Goal: Task Accomplishment & Management: Manage account settings

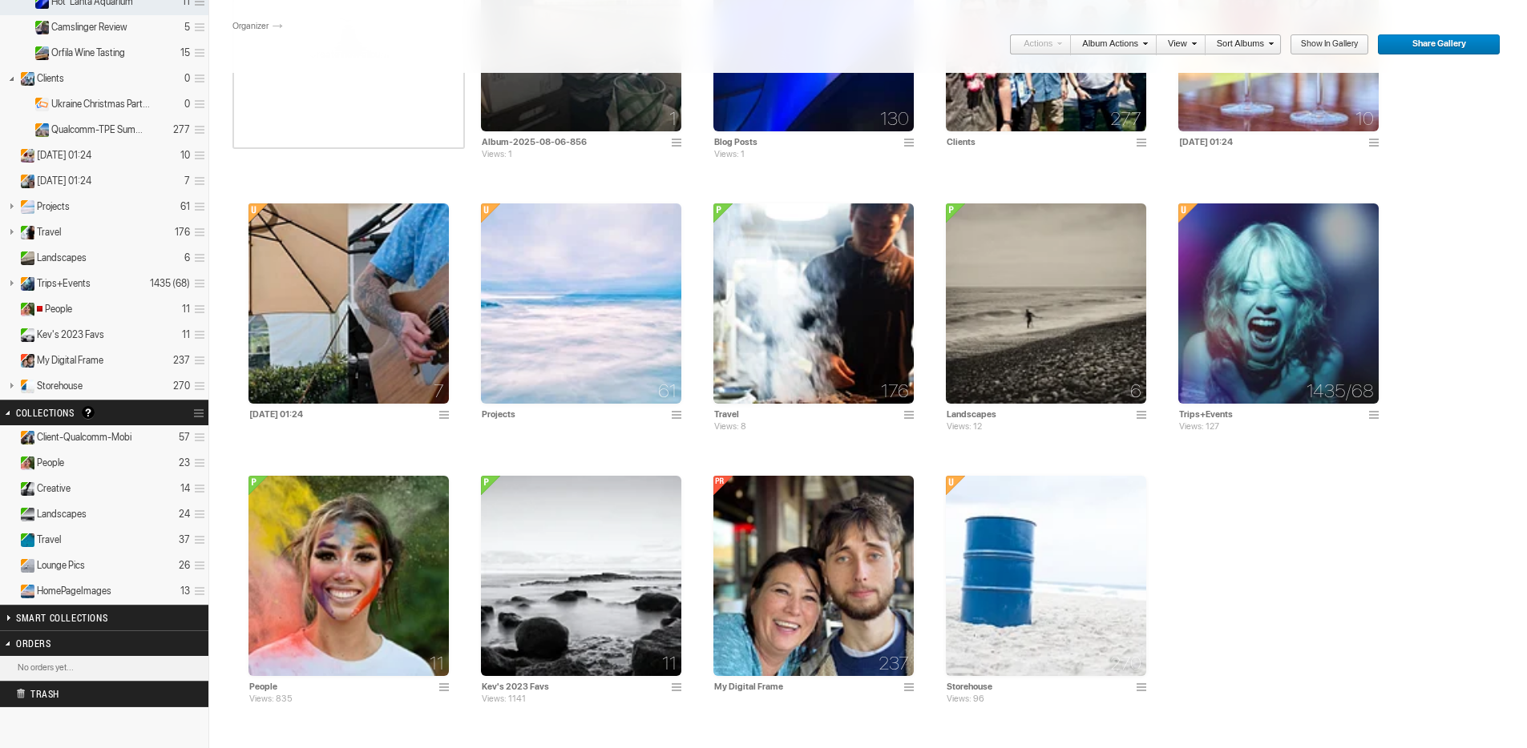
scroll to position [313, 0]
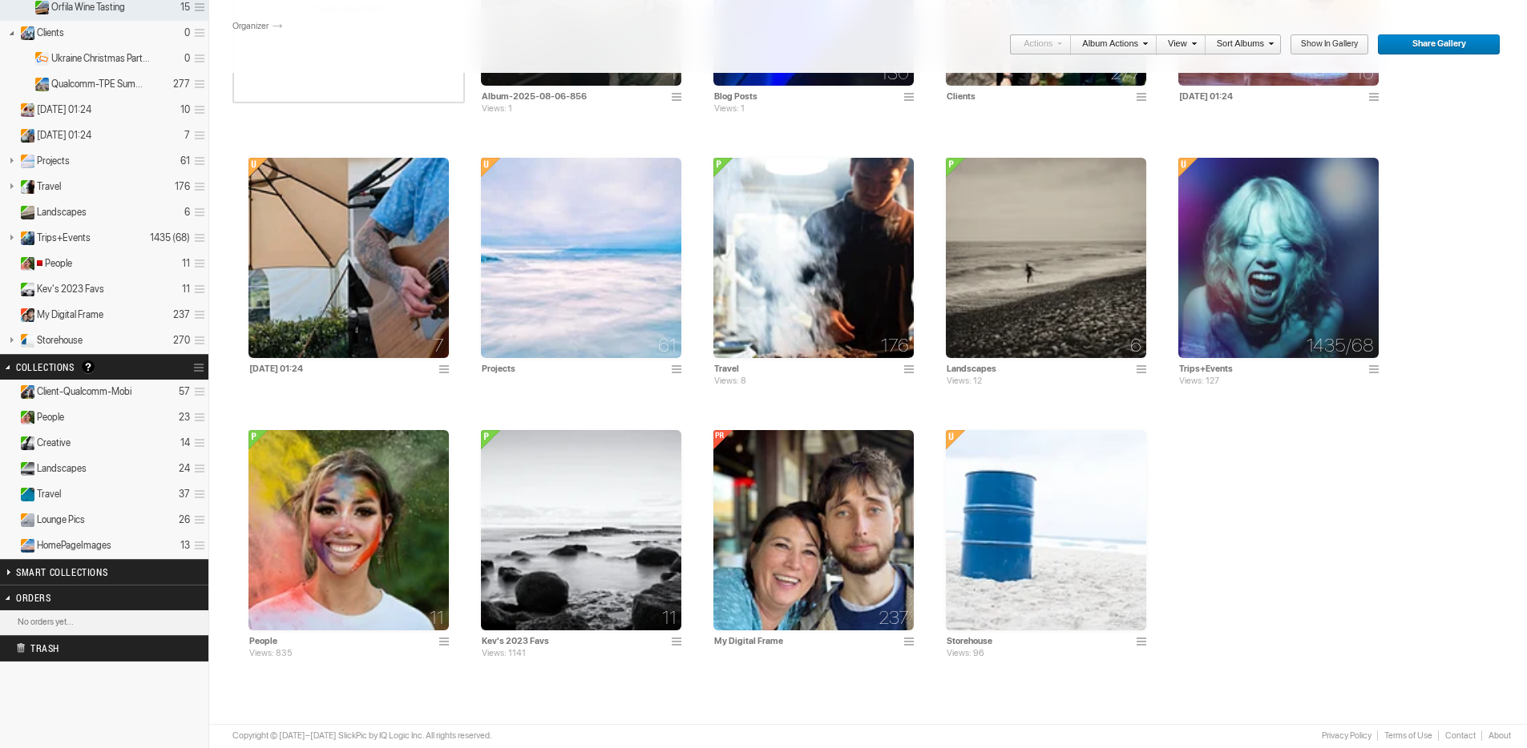
click at [6, 367] on link at bounding box center [7, 367] width 14 height 26
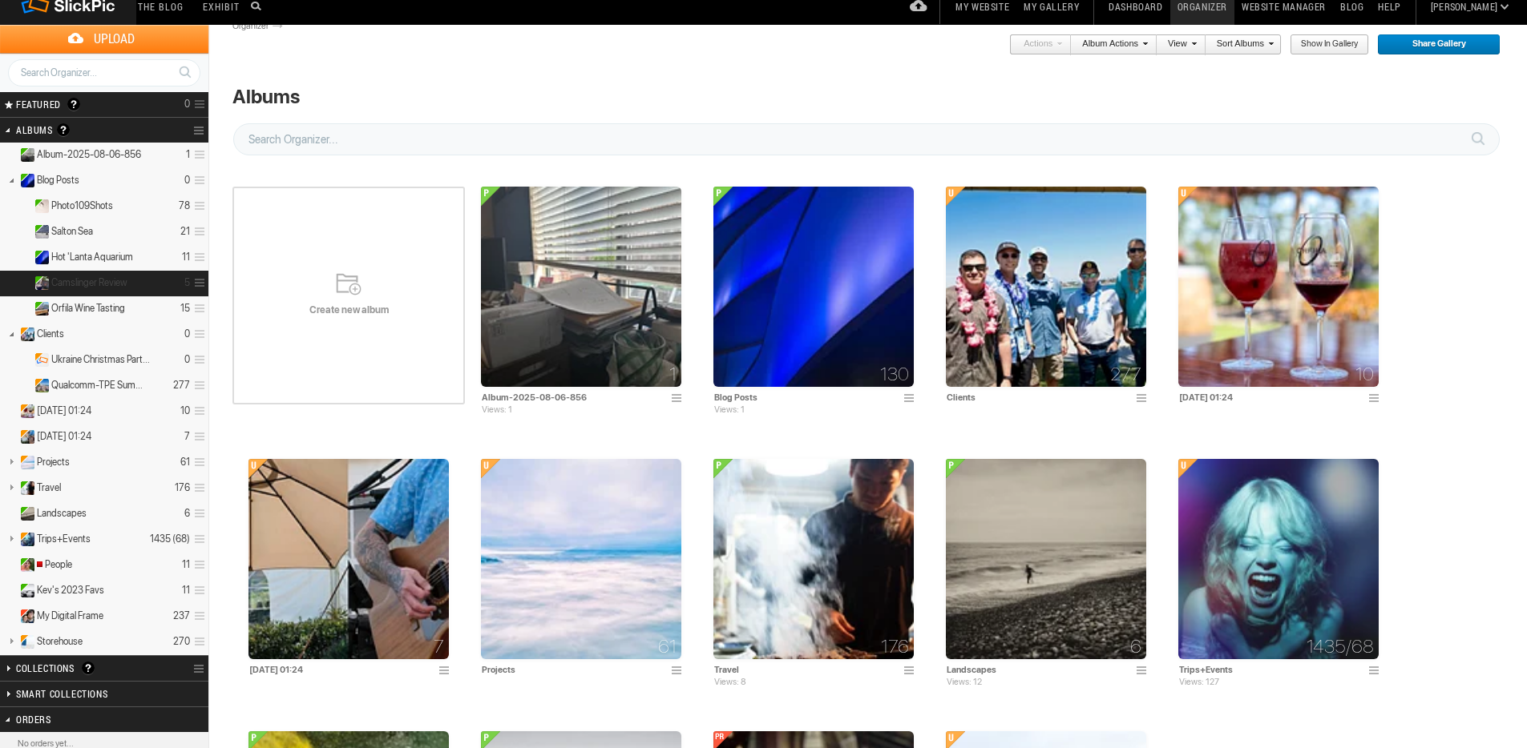
scroll to position [0, 0]
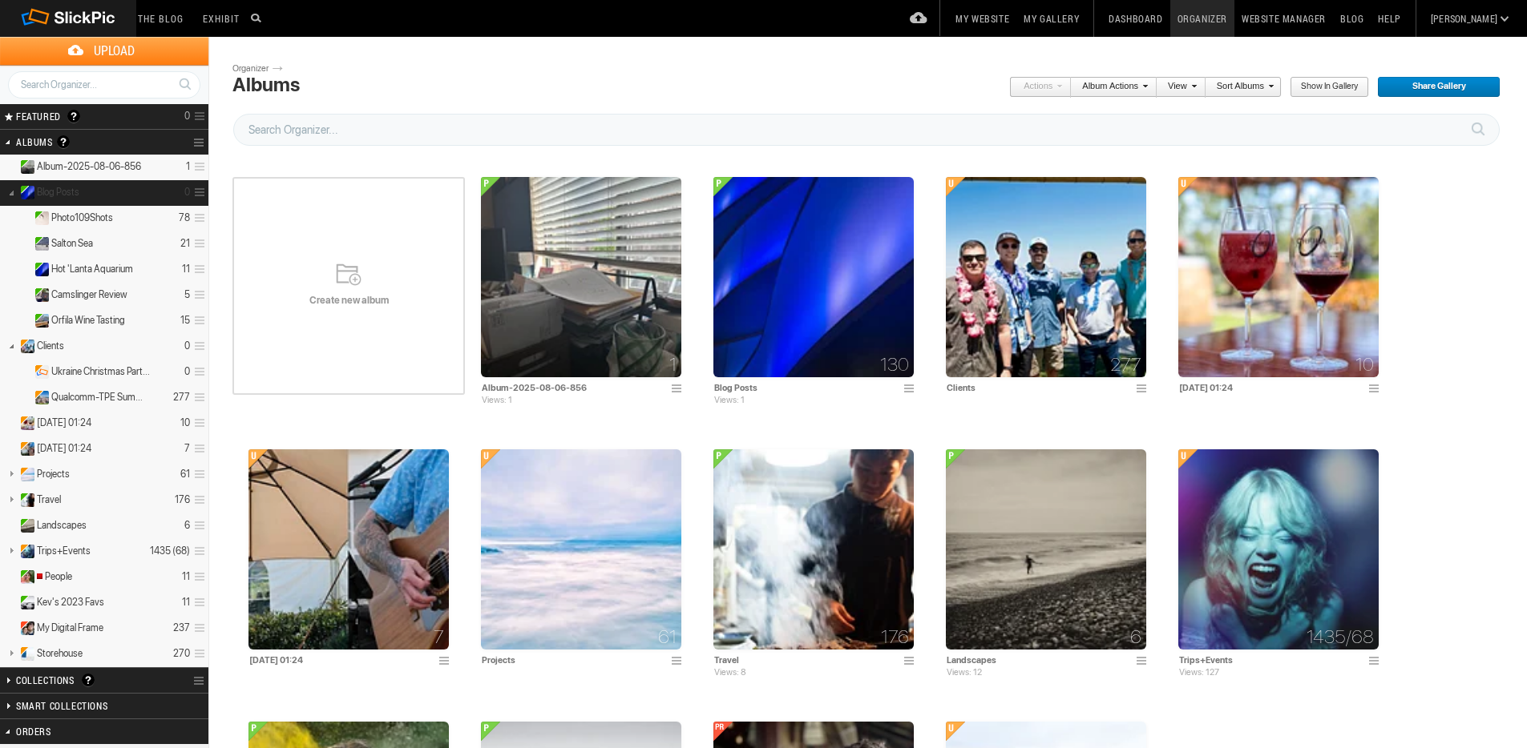
click at [11, 192] on link at bounding box center [11, 192] width 22 height 20
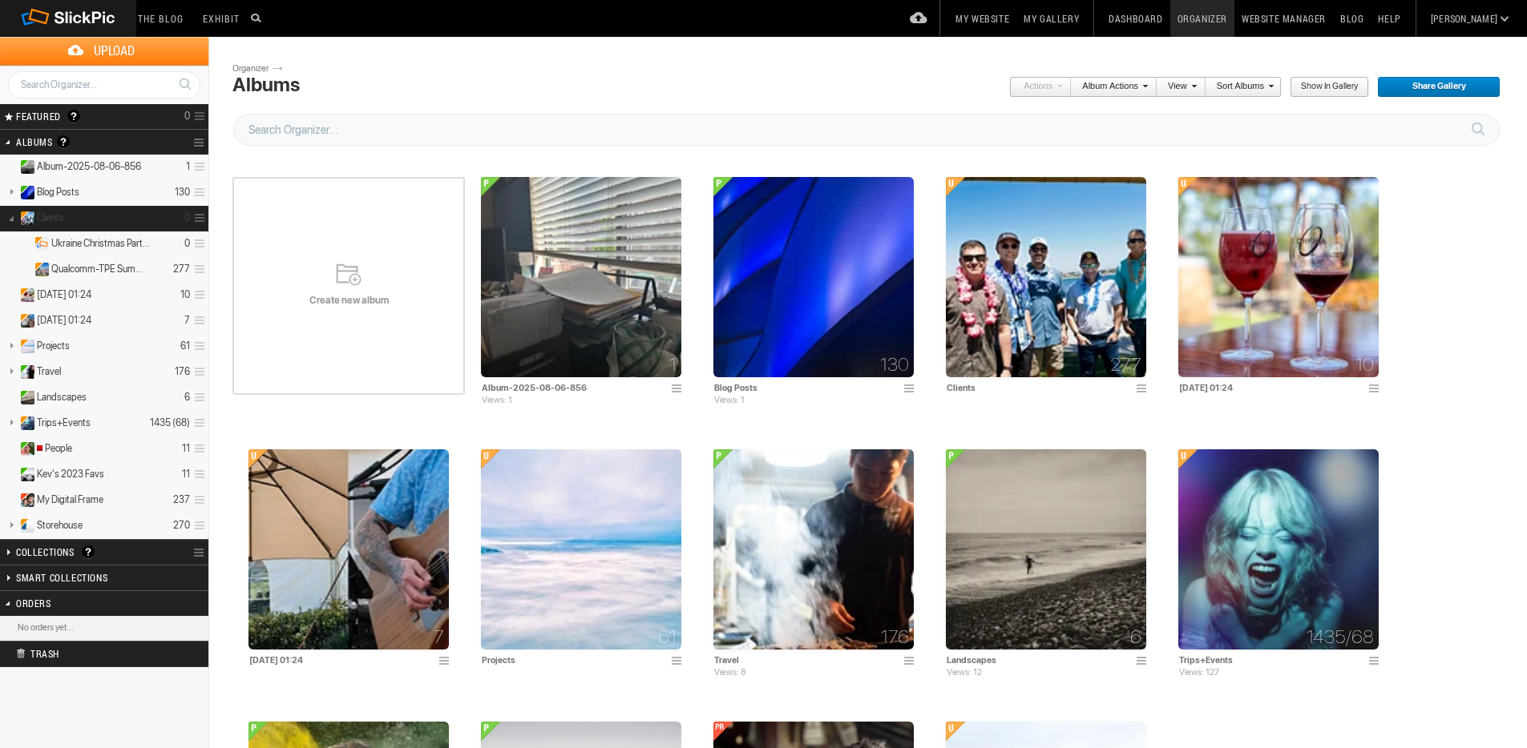
click at [11, 216] on link at bounding box center [11, 218] width 22 height 20
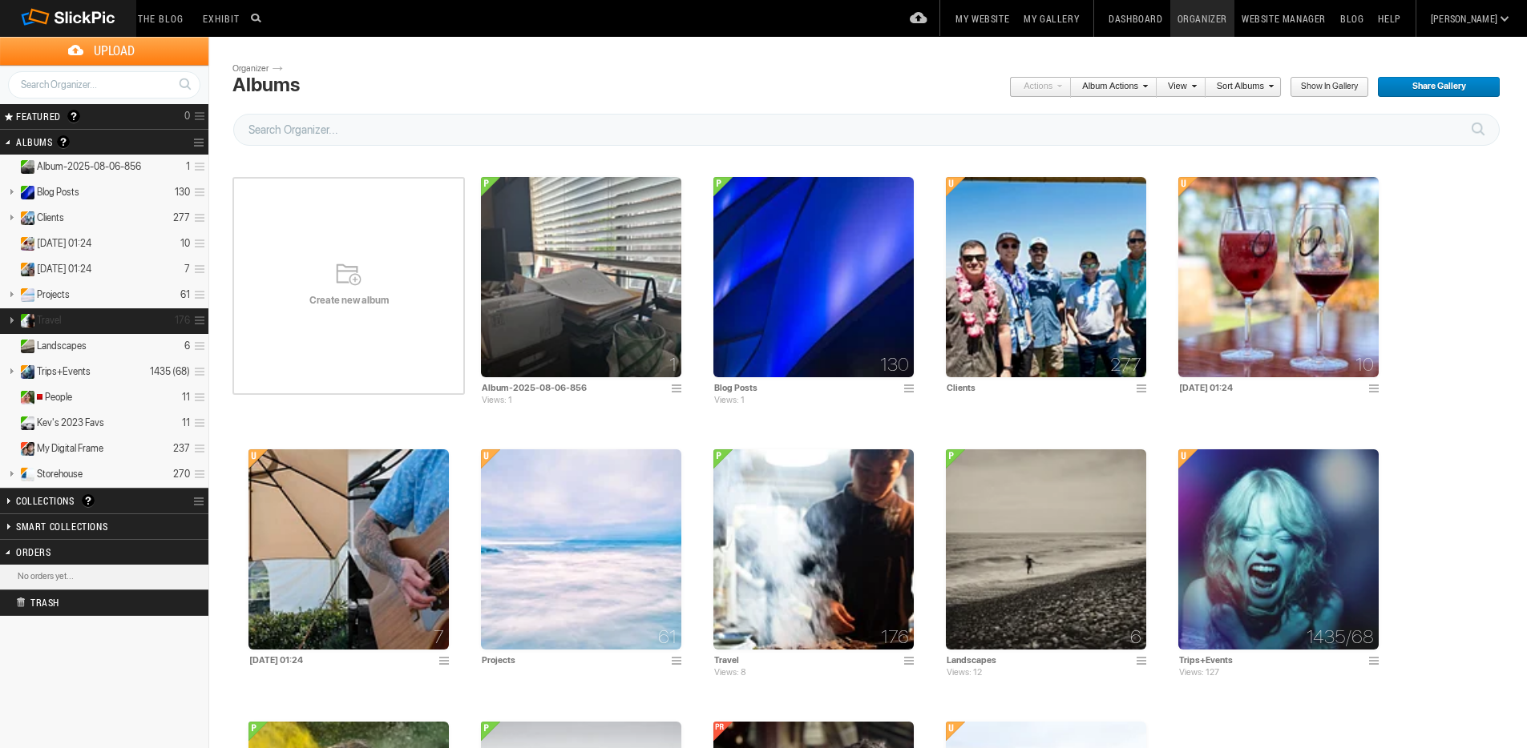
click at [11, 317] on link at bounding box center [11, 320] width 22 height 20
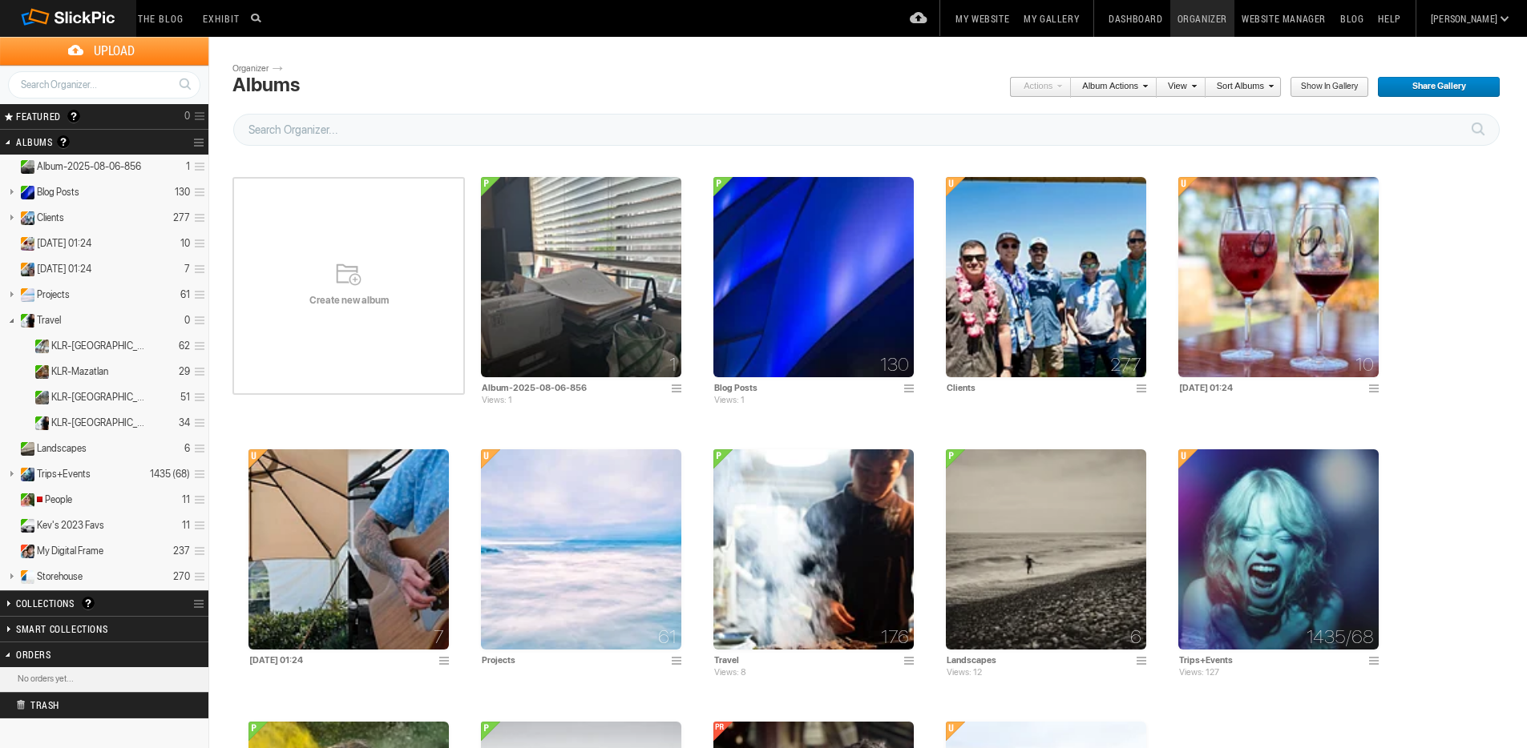
click at [10, 603] on link at bounding box center [7, 604] width 14 height 26
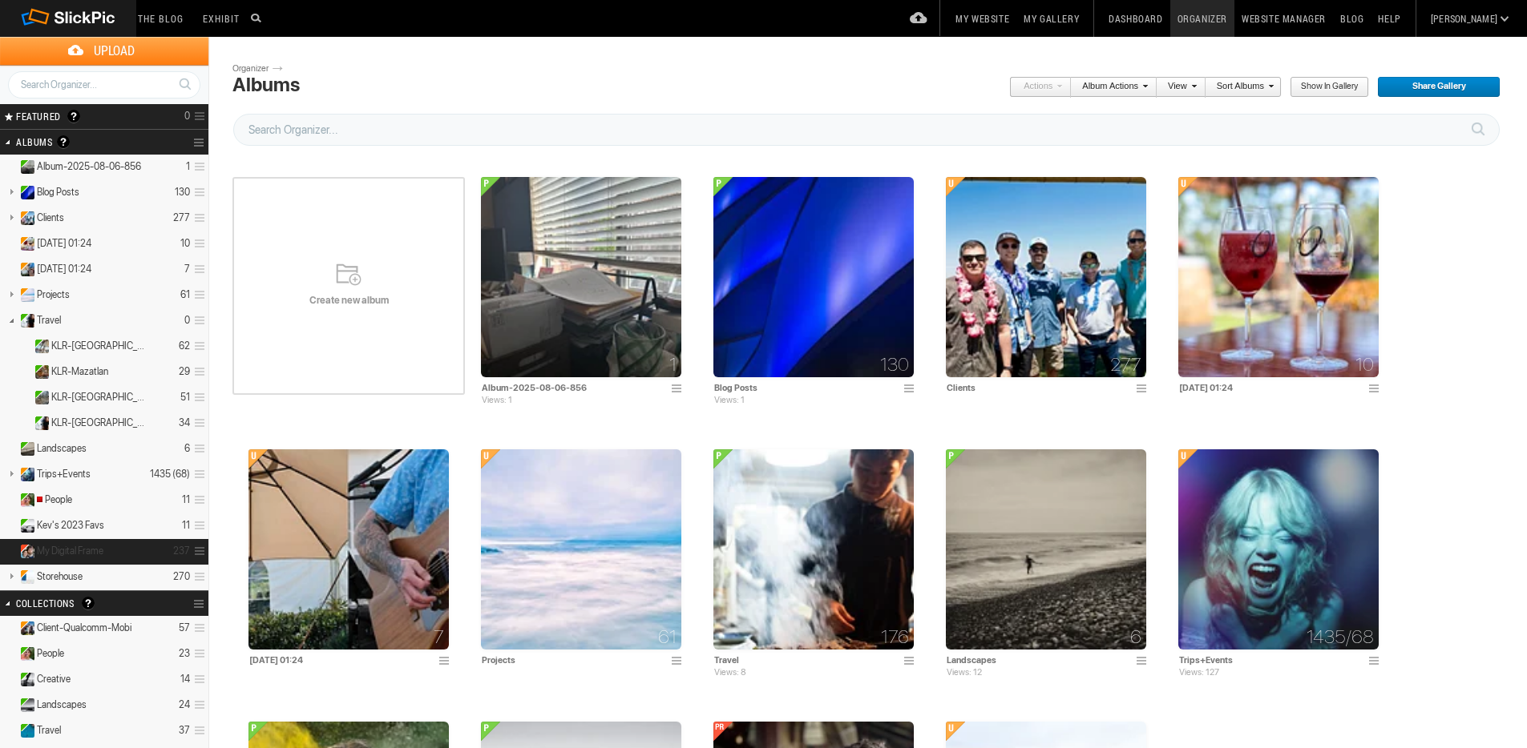
scroll to position [313, 0]
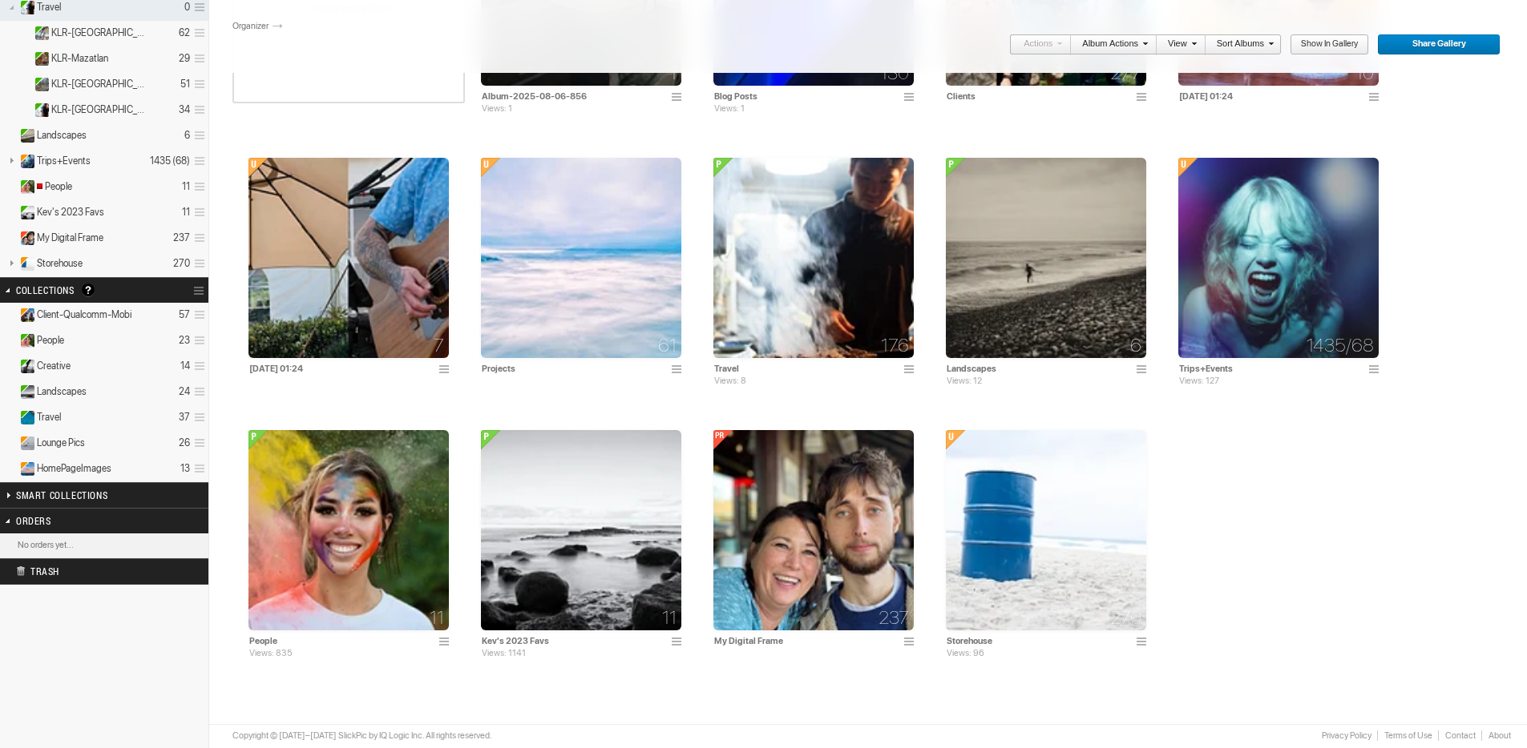
click at [50, 416] on span "Travel" at bounding box center [49, 417] width 24 height 13
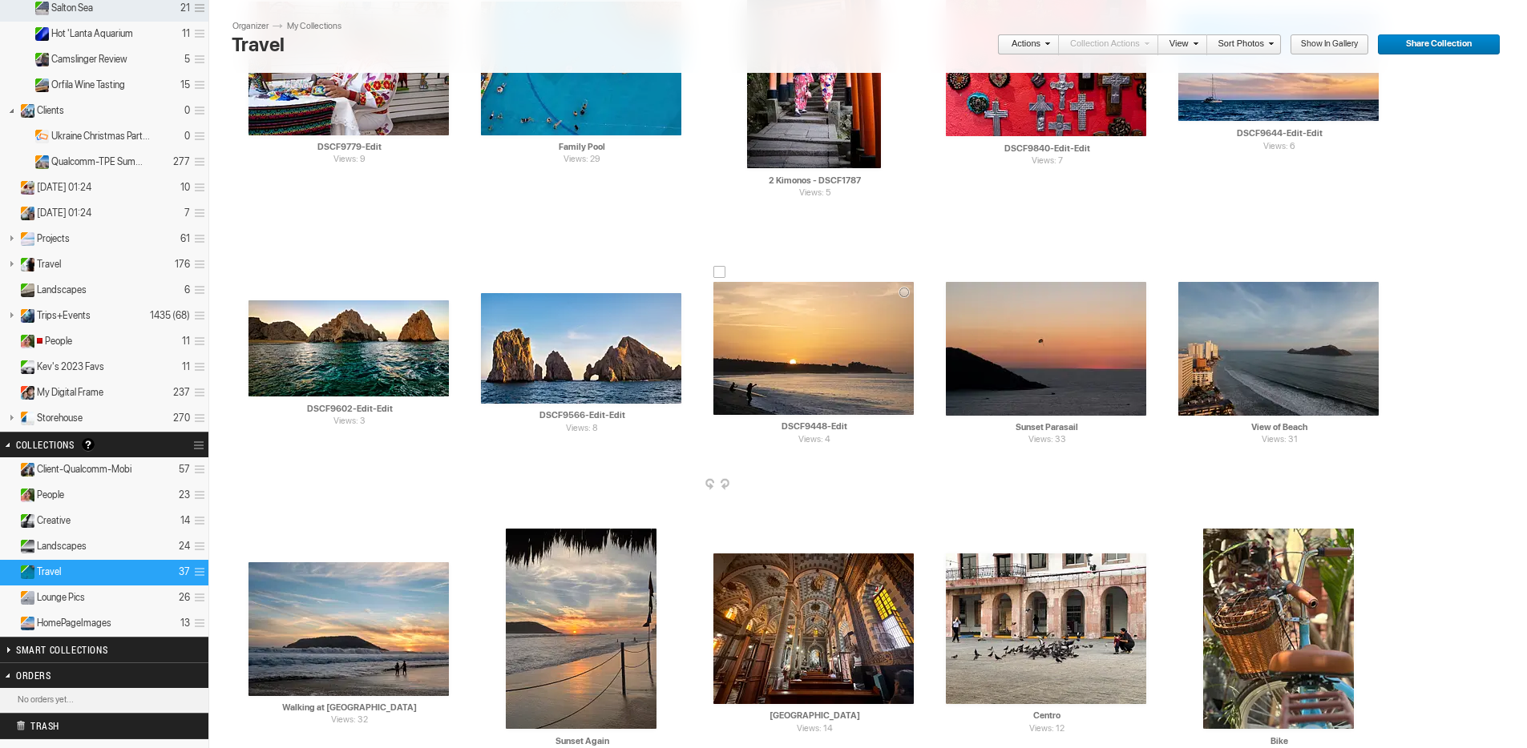
scroll to position [237, 0]
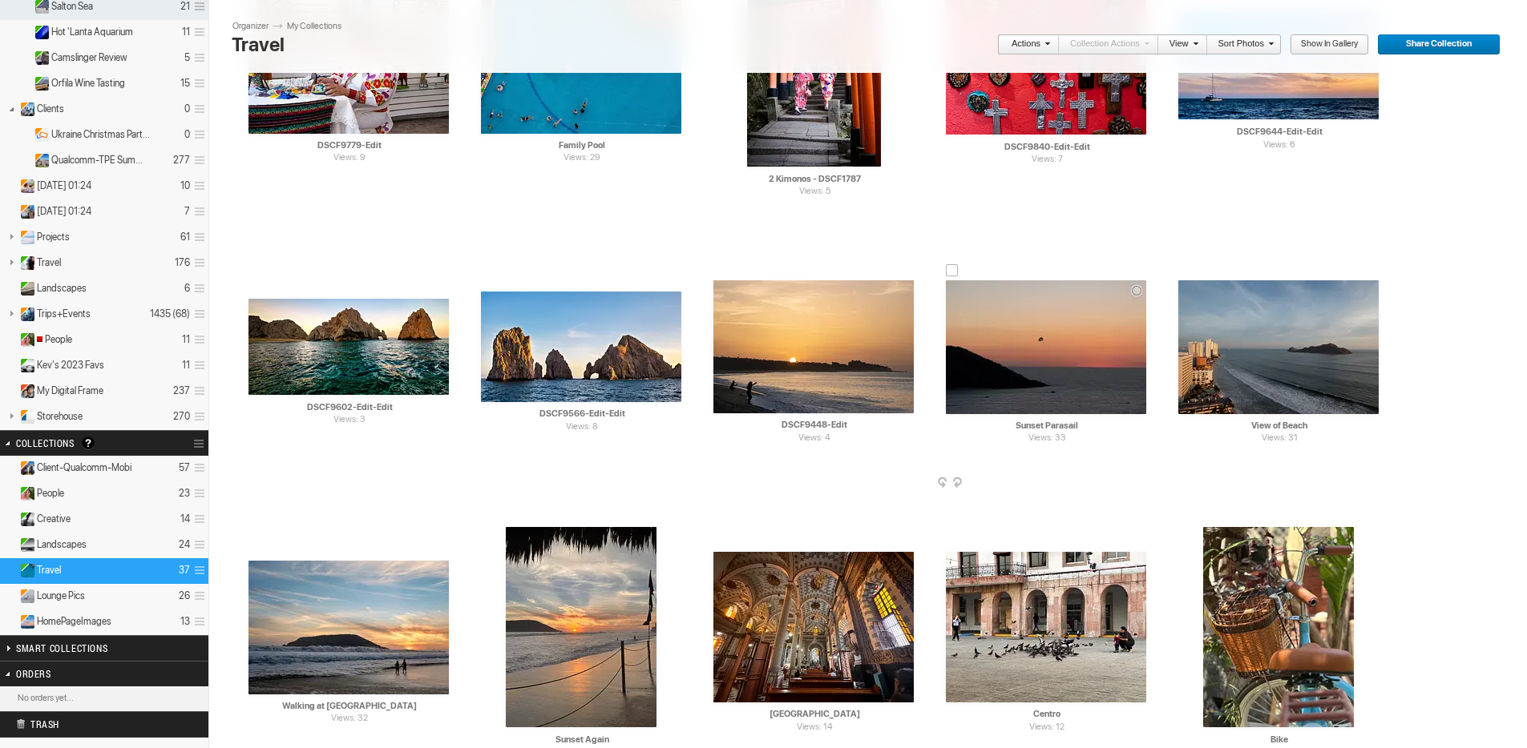
click at [1096, 357] on img at bounding box center [1046, 347] width 200 height 134
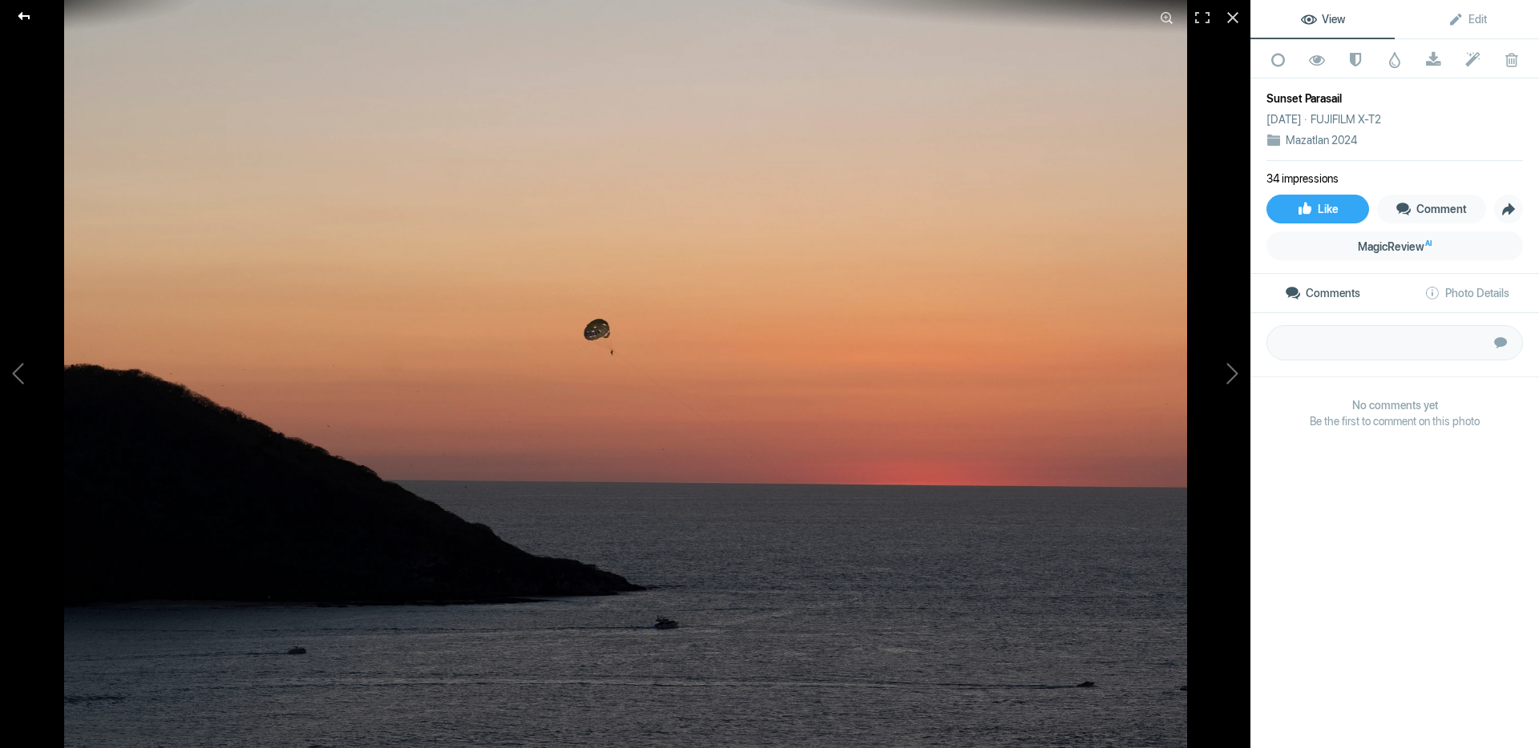
click at [21, 19] on div at bounding box center [24, 16] width 58 height 32
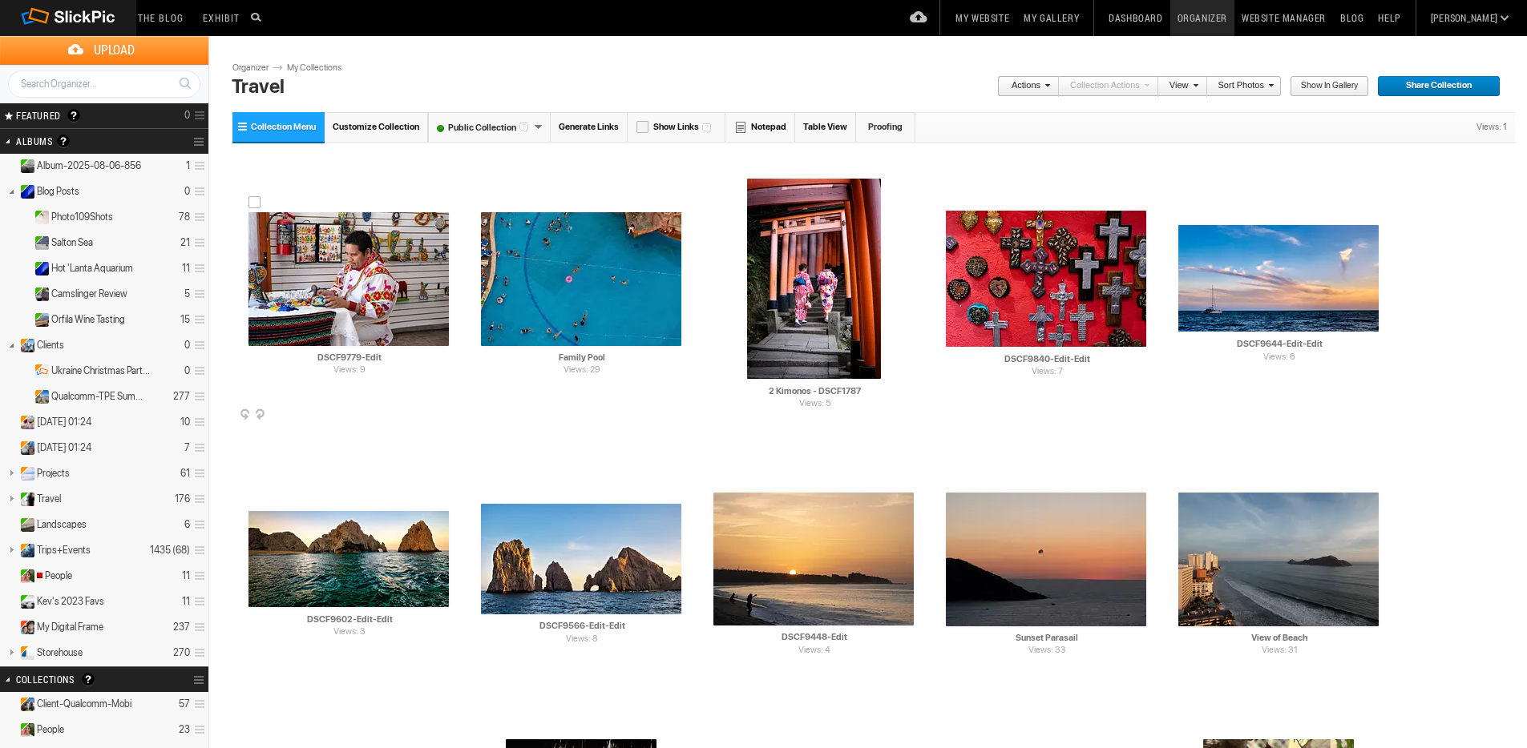
scroll to position [0, 0]
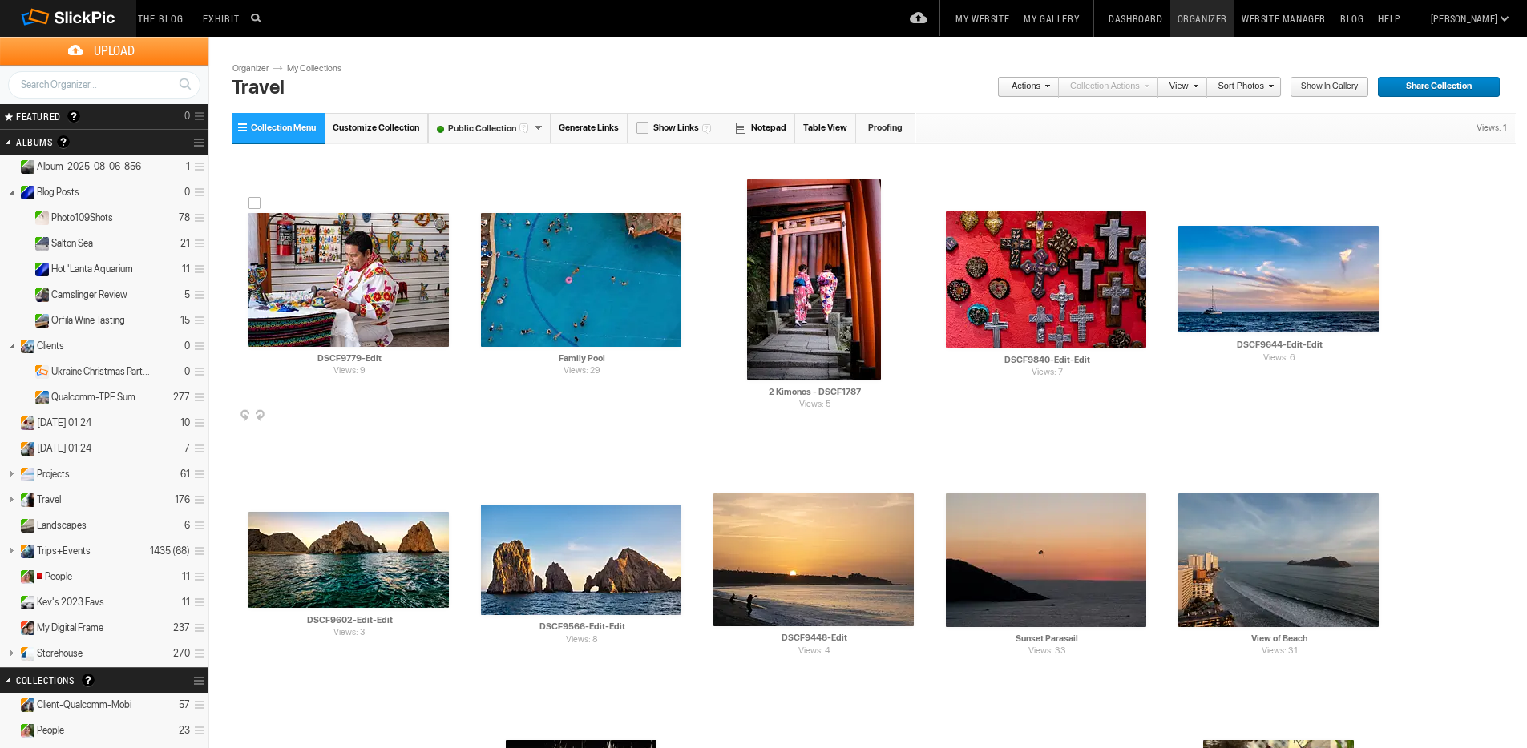
click at [339, 270] on img at bounding box center [348, 280] width 200 height 134
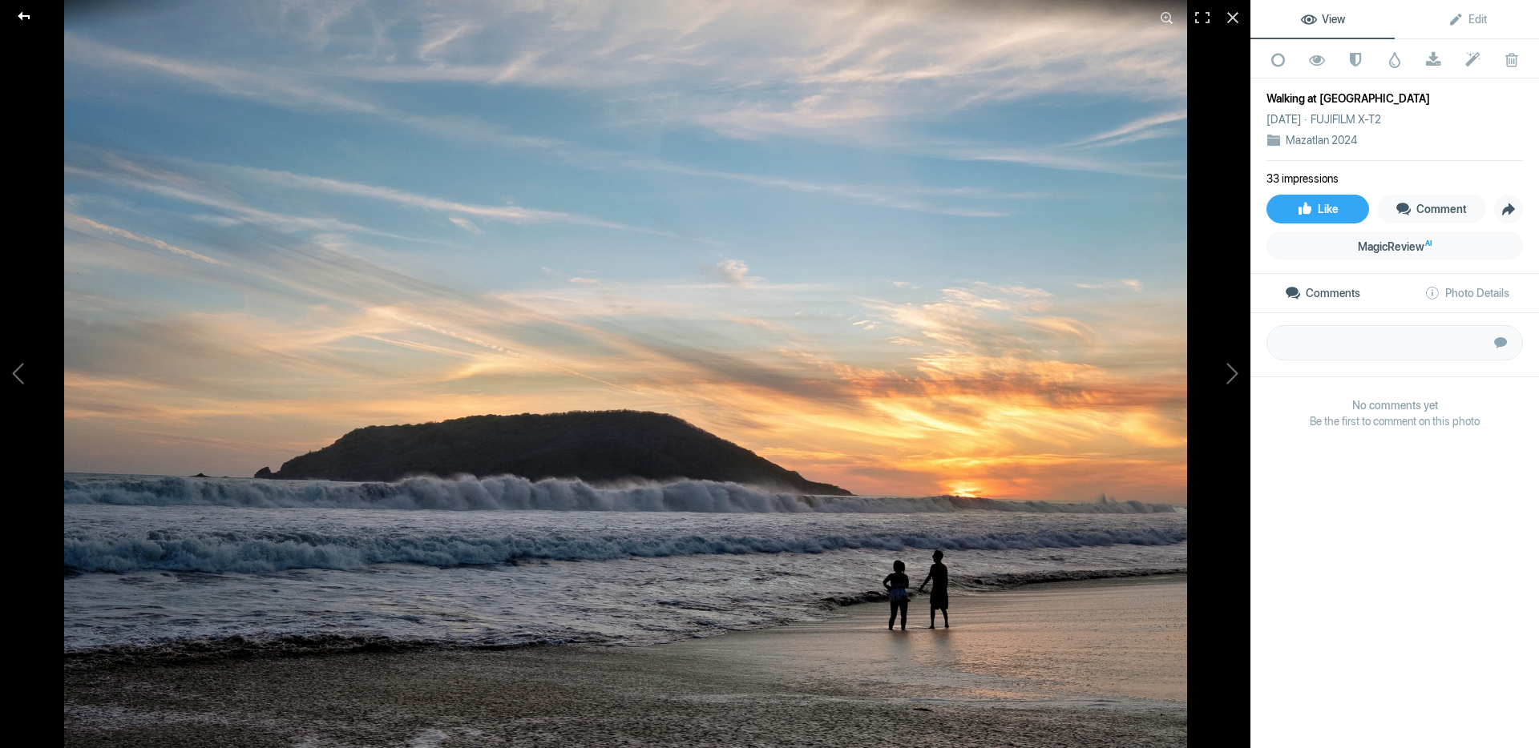
click at [27, 13] on div at bounding box center [24, 16] width 58 height 32
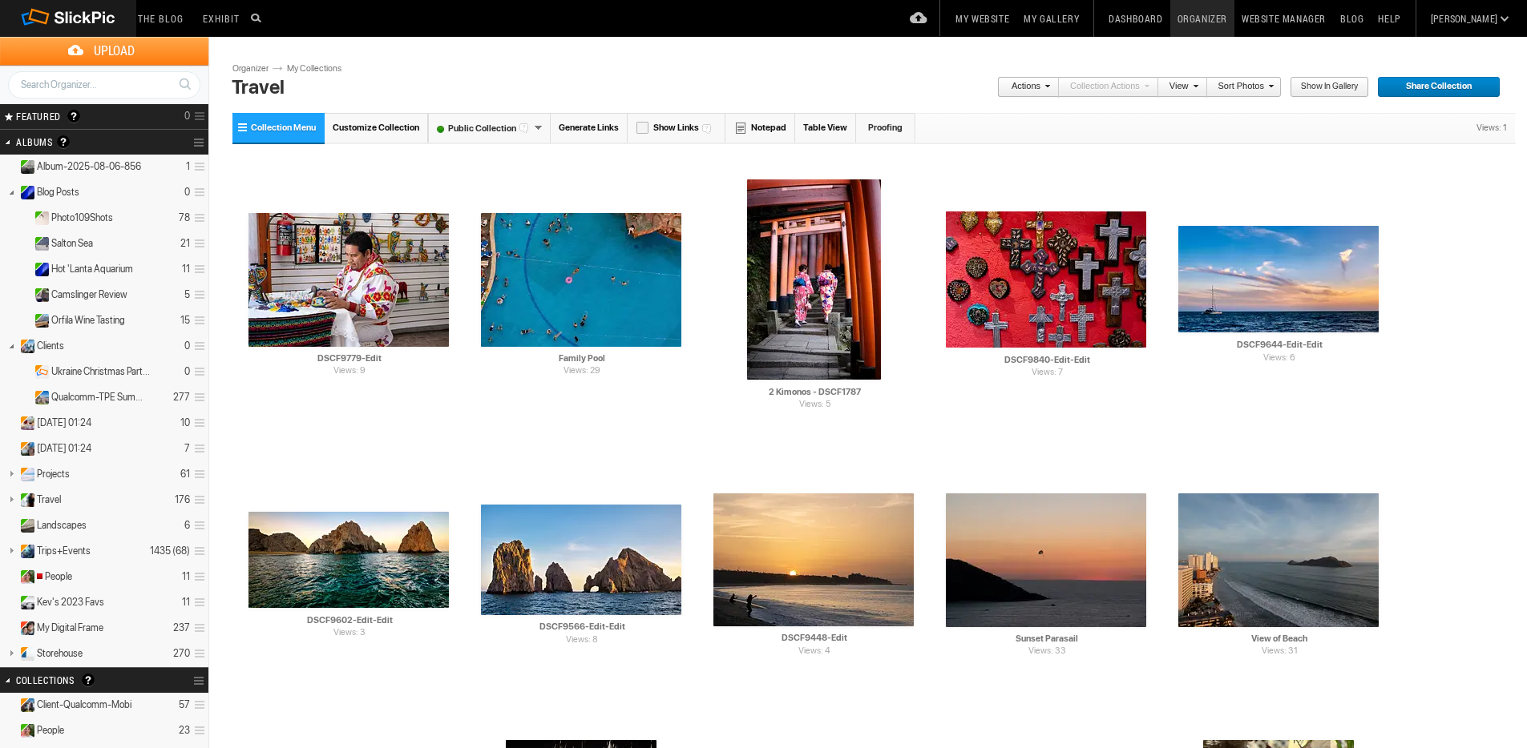
click at [1193, 89] on link "View" at bounding box center [1178, 87] width 40 height 21
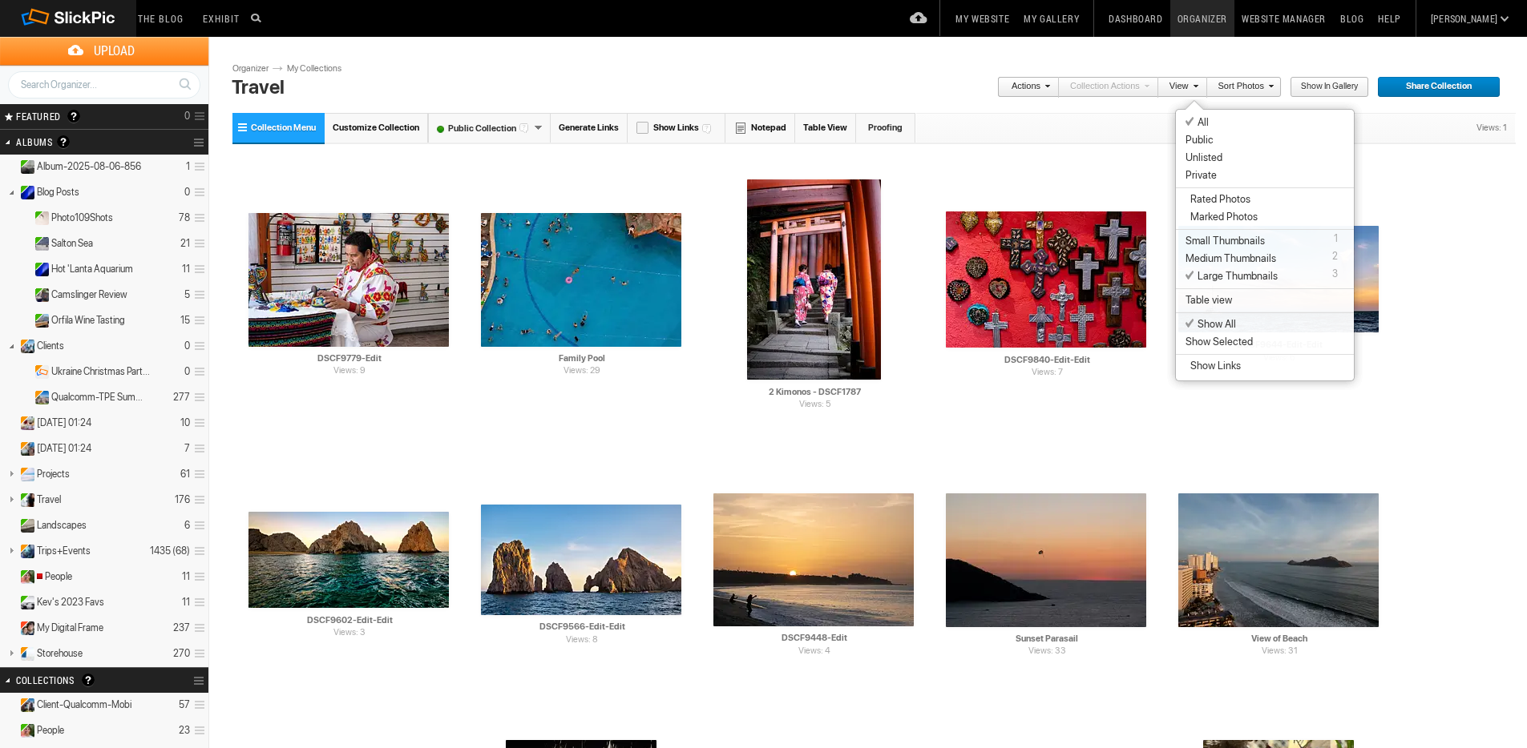
click at [1230, 276] on span "Large Thumbnails" at bounding box center [1231, 276] width 92 height 13
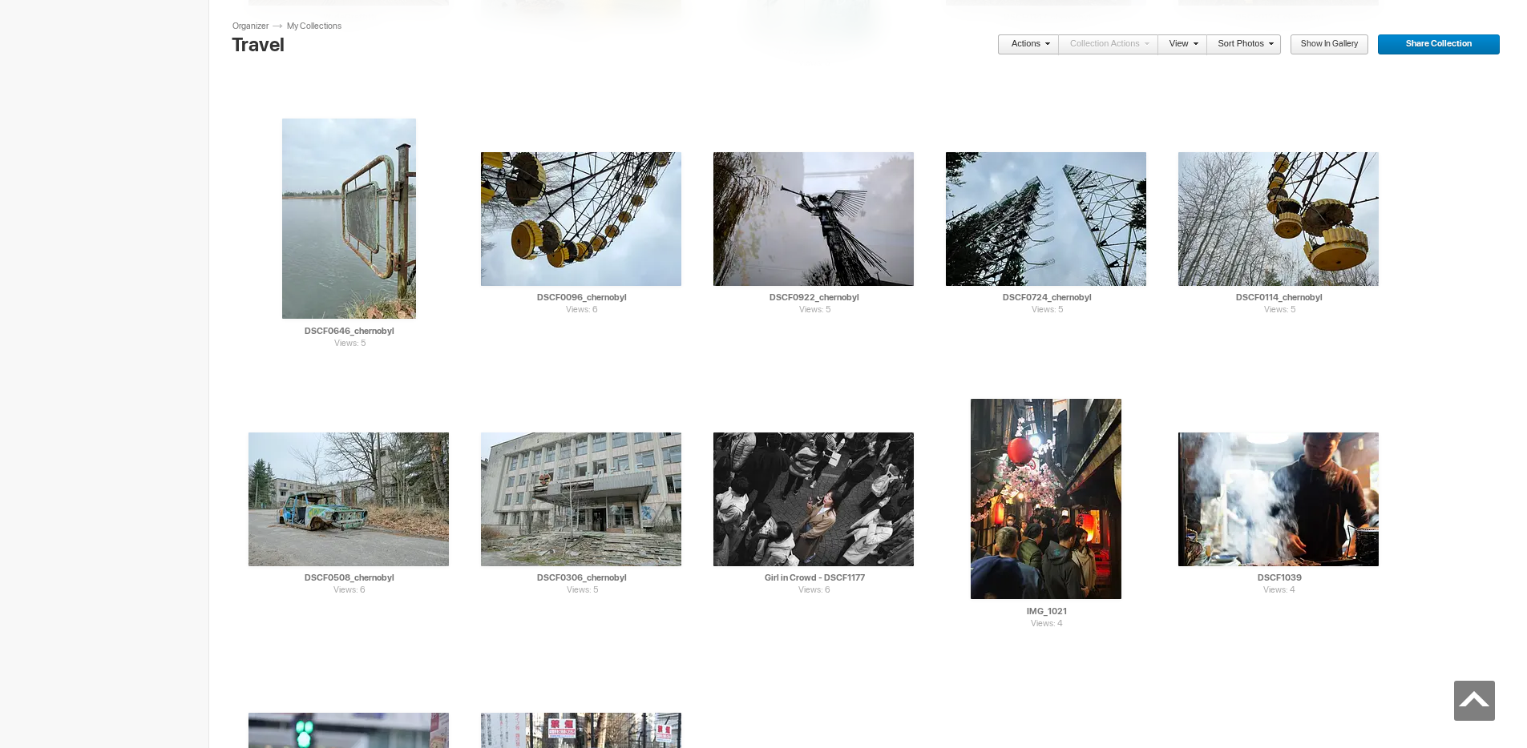
scroll to position [1739, 0]
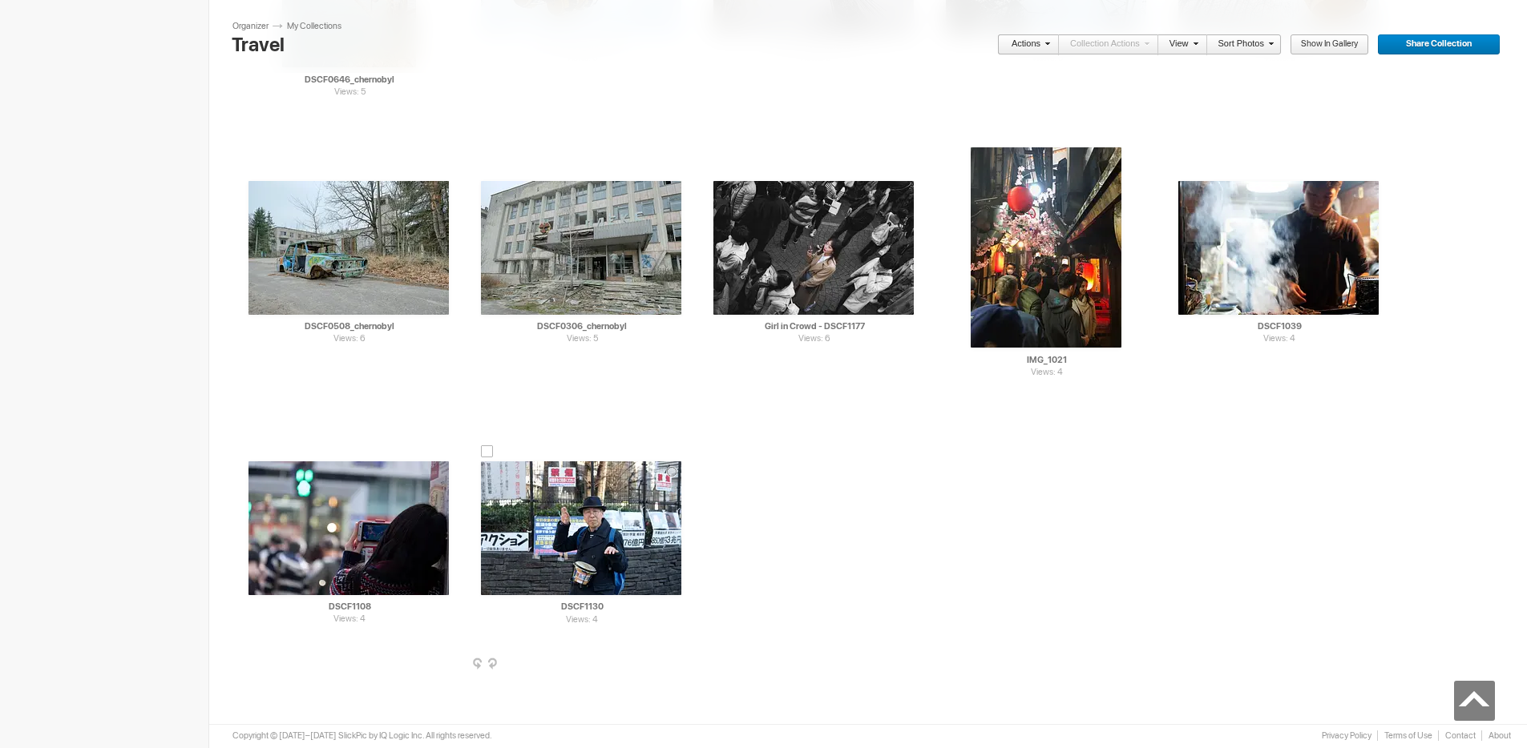
click at [622, 524] on img at bounding box center [581, 529] width 200 height 134
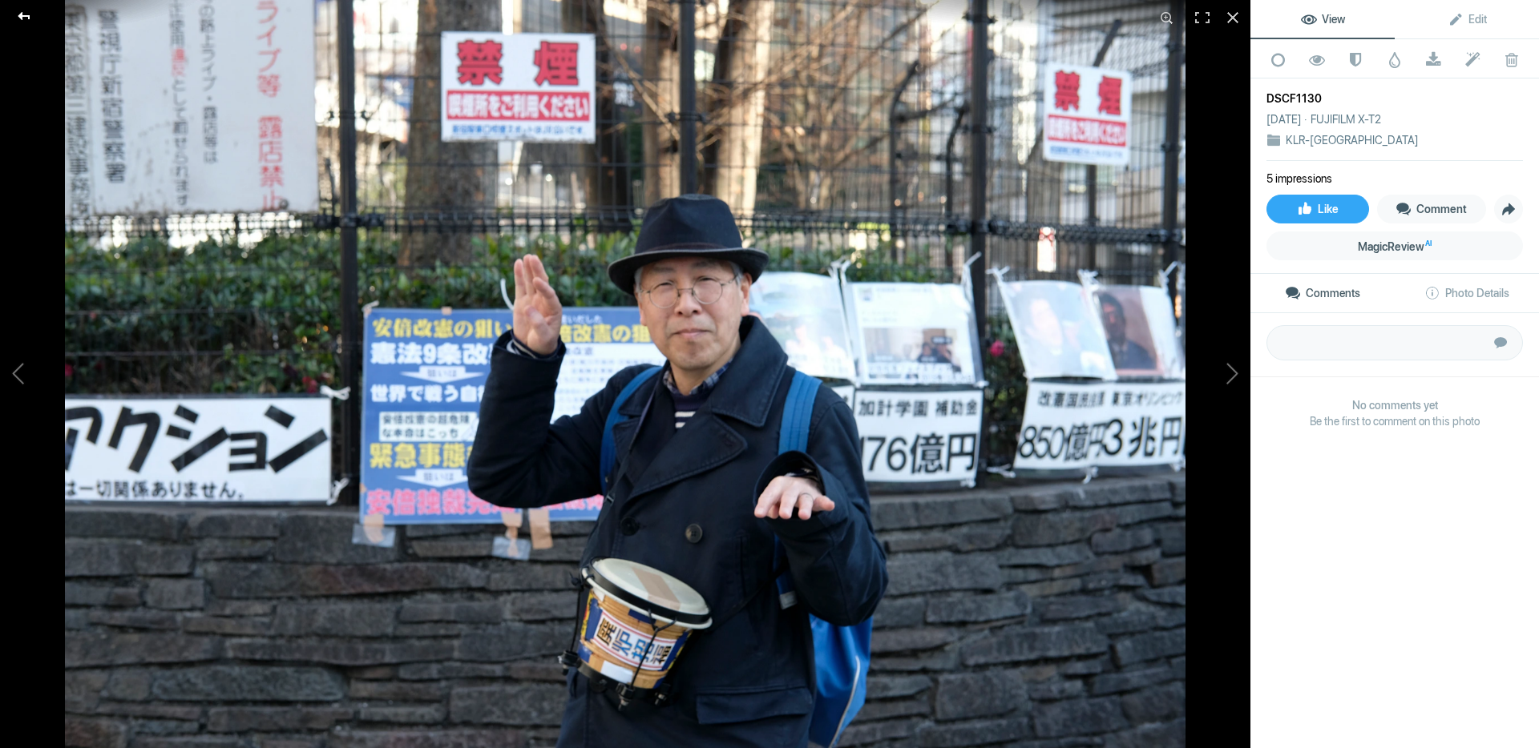
click at [19, 12] on div at bounding box center [24, 16] width 58 height 32
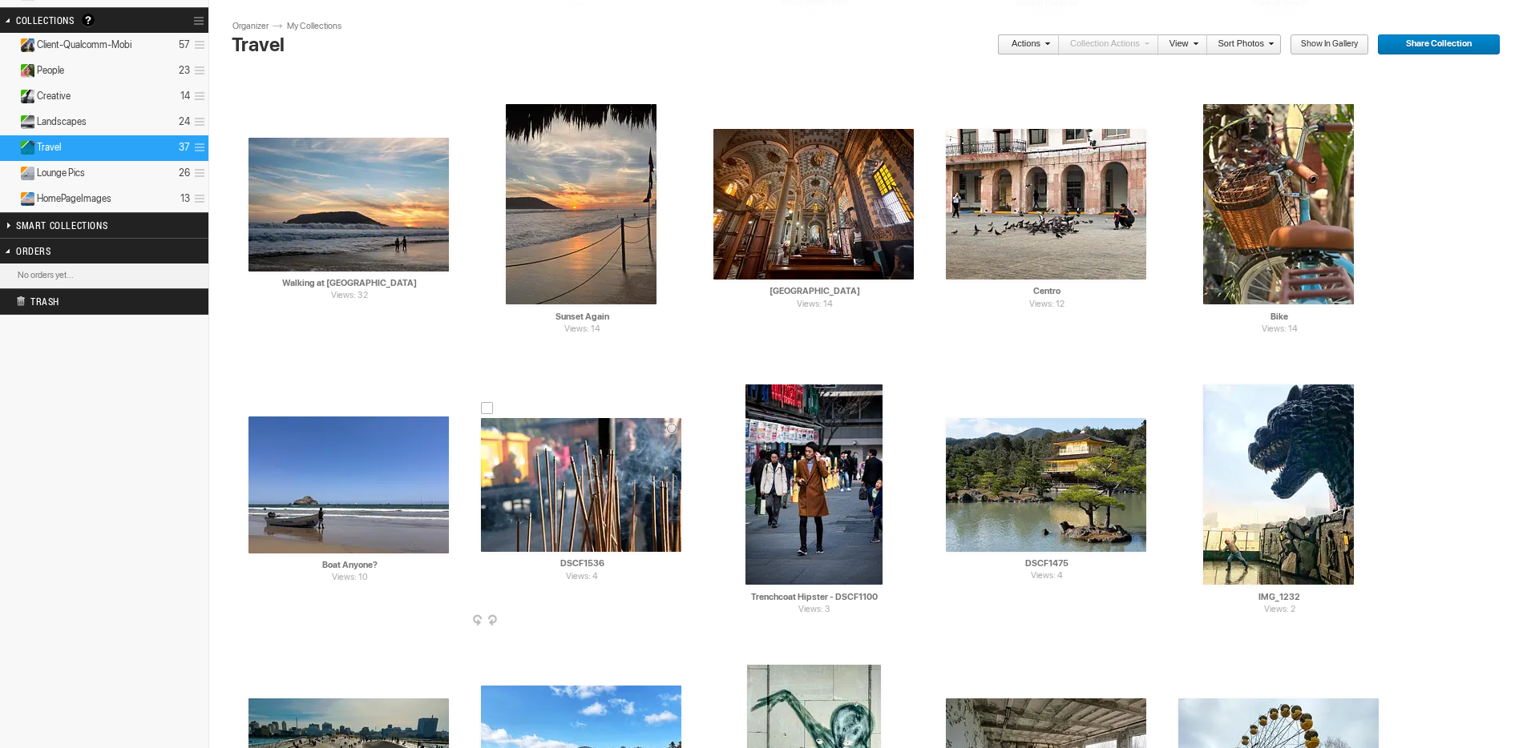
scroll to position [659, 0]
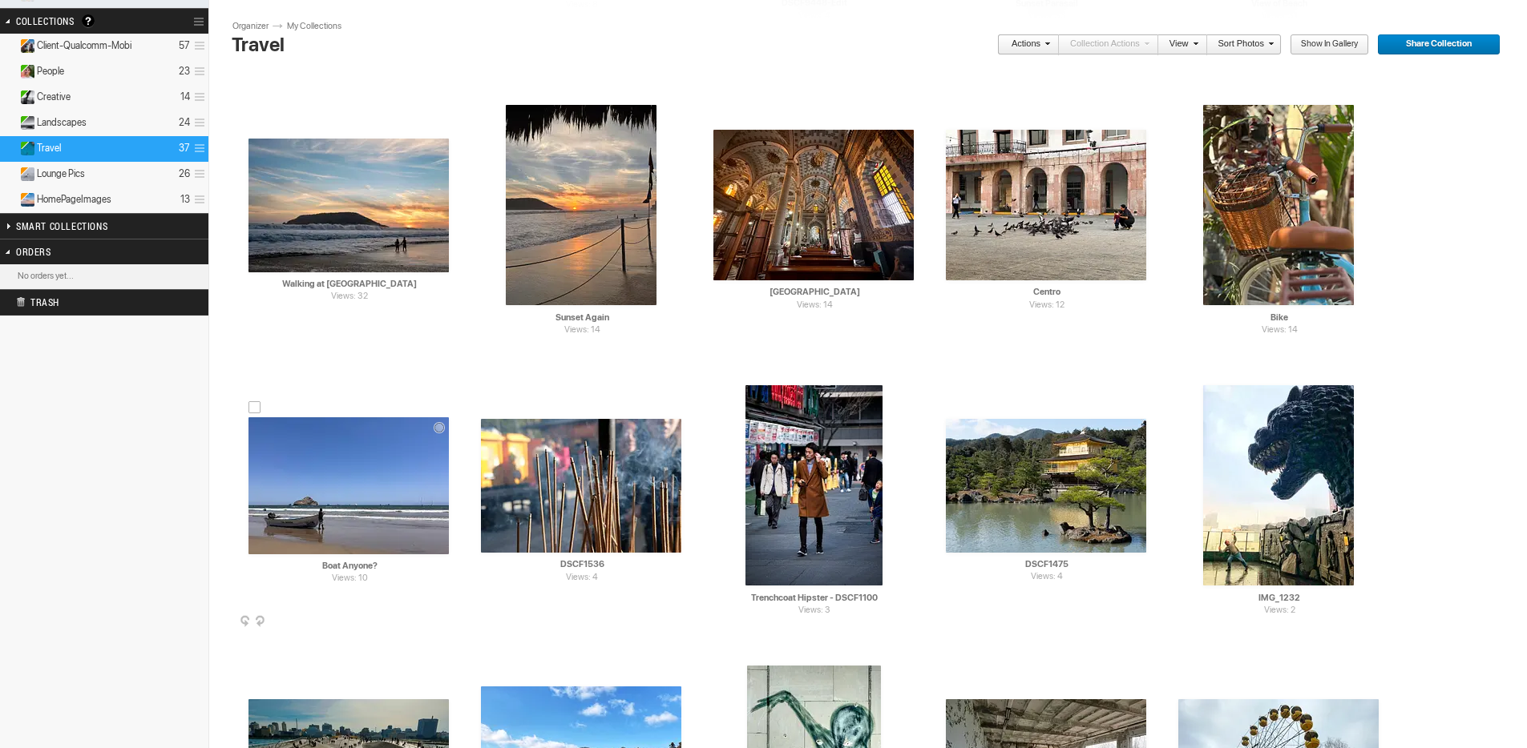
click at [354, 498] on img at bounding box center [348, 485] width 200 height 137
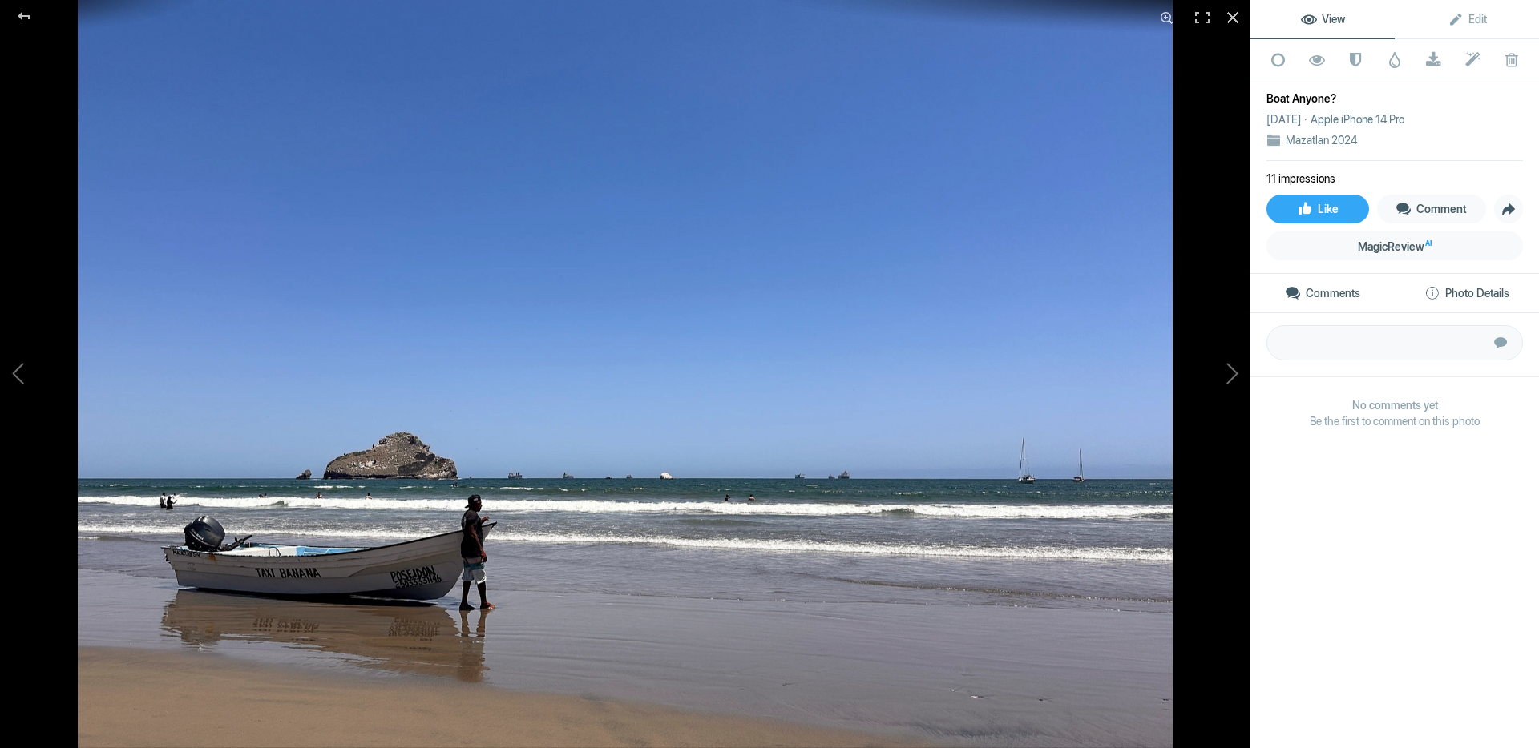
click at [1463, 292] on span "Photo Details" at bounding box center [1466, 293] width 85 height 13
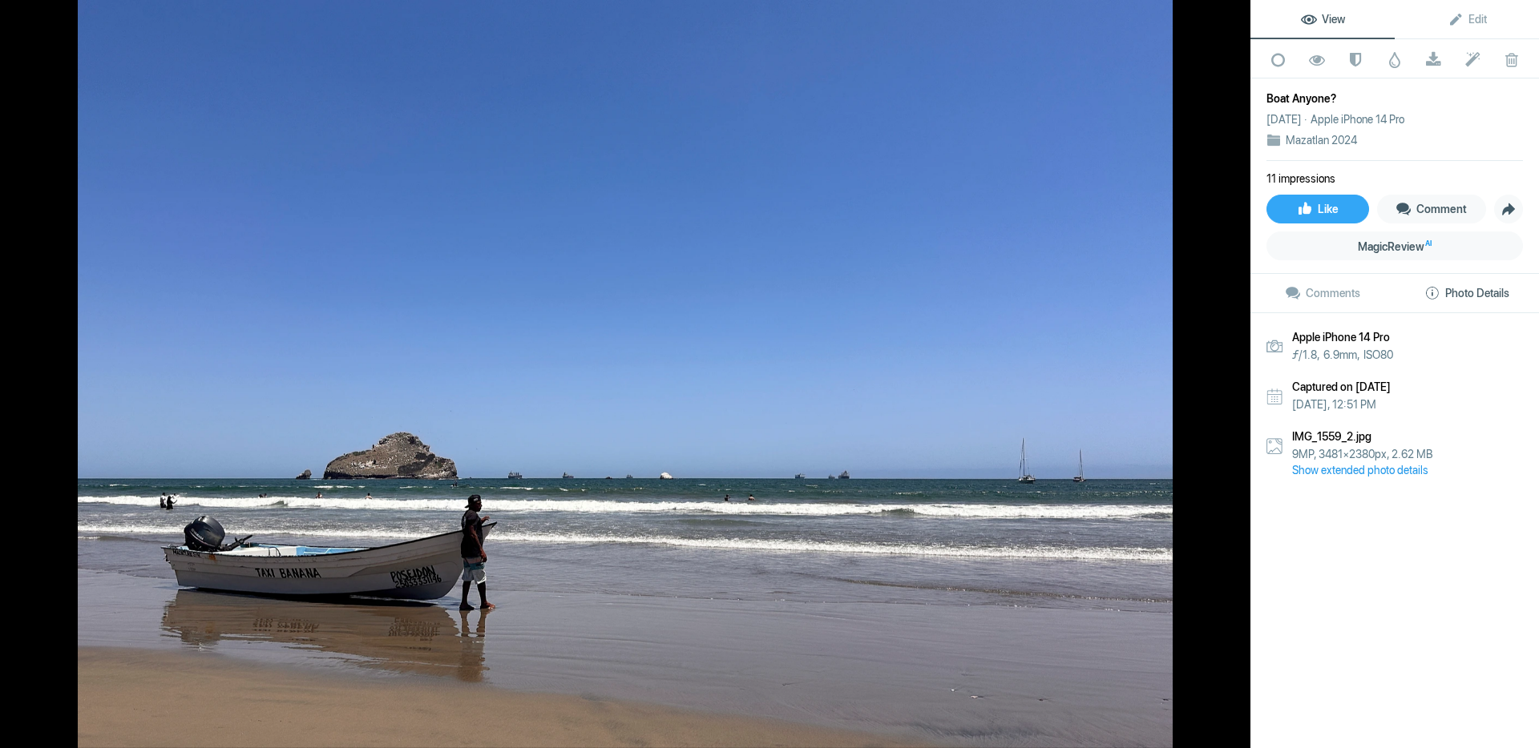
click at [1463, 292] on span "Photo Details" at bounding box center [1466, 293] width 85 height 13
click at [23, 13] on div at bounding box center [24, 16] width 58 height 32
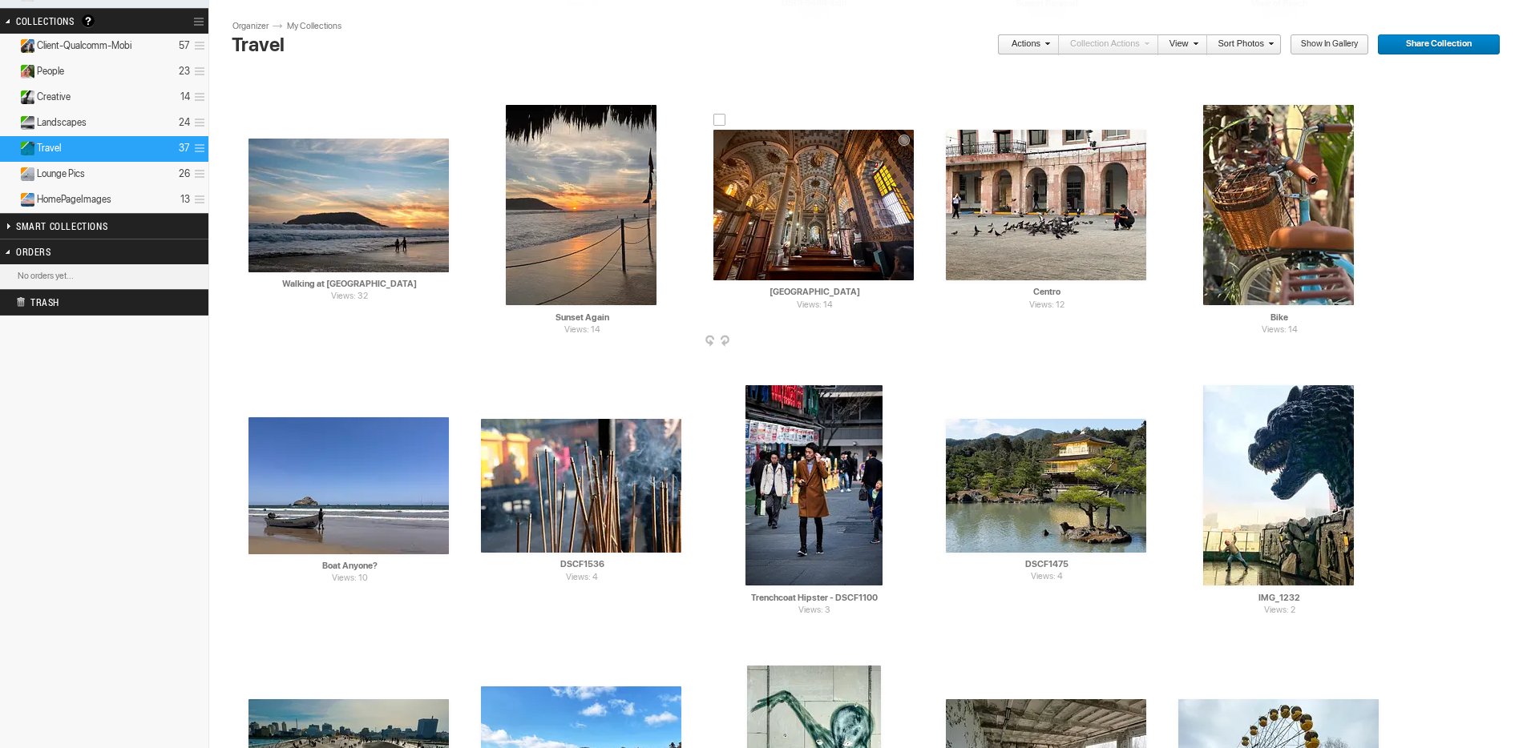
click at [860, 194] on img at bounding box center [813, 205] width 200 height 151
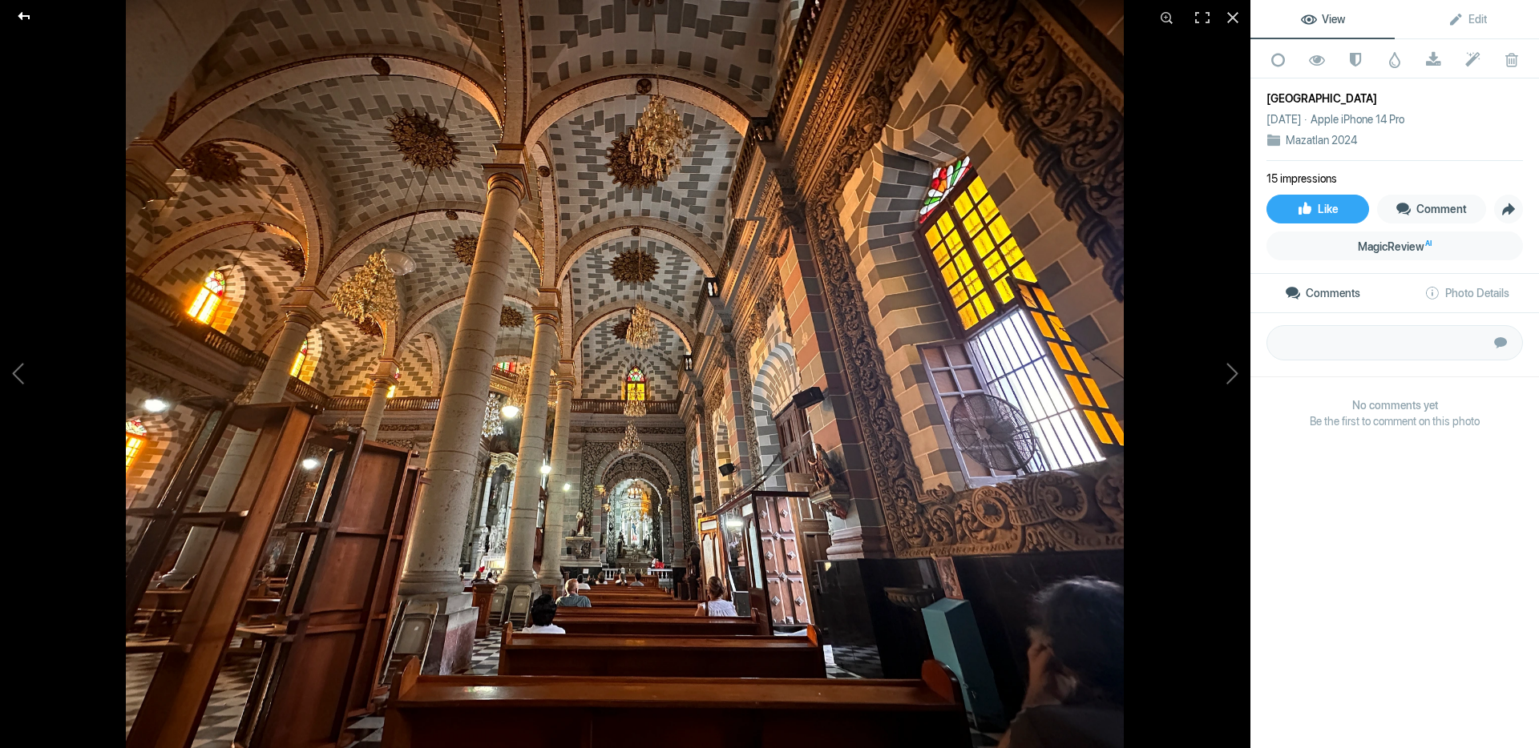
click at [24, 9] on div at bounding box center [24, 16] width 58 height 32
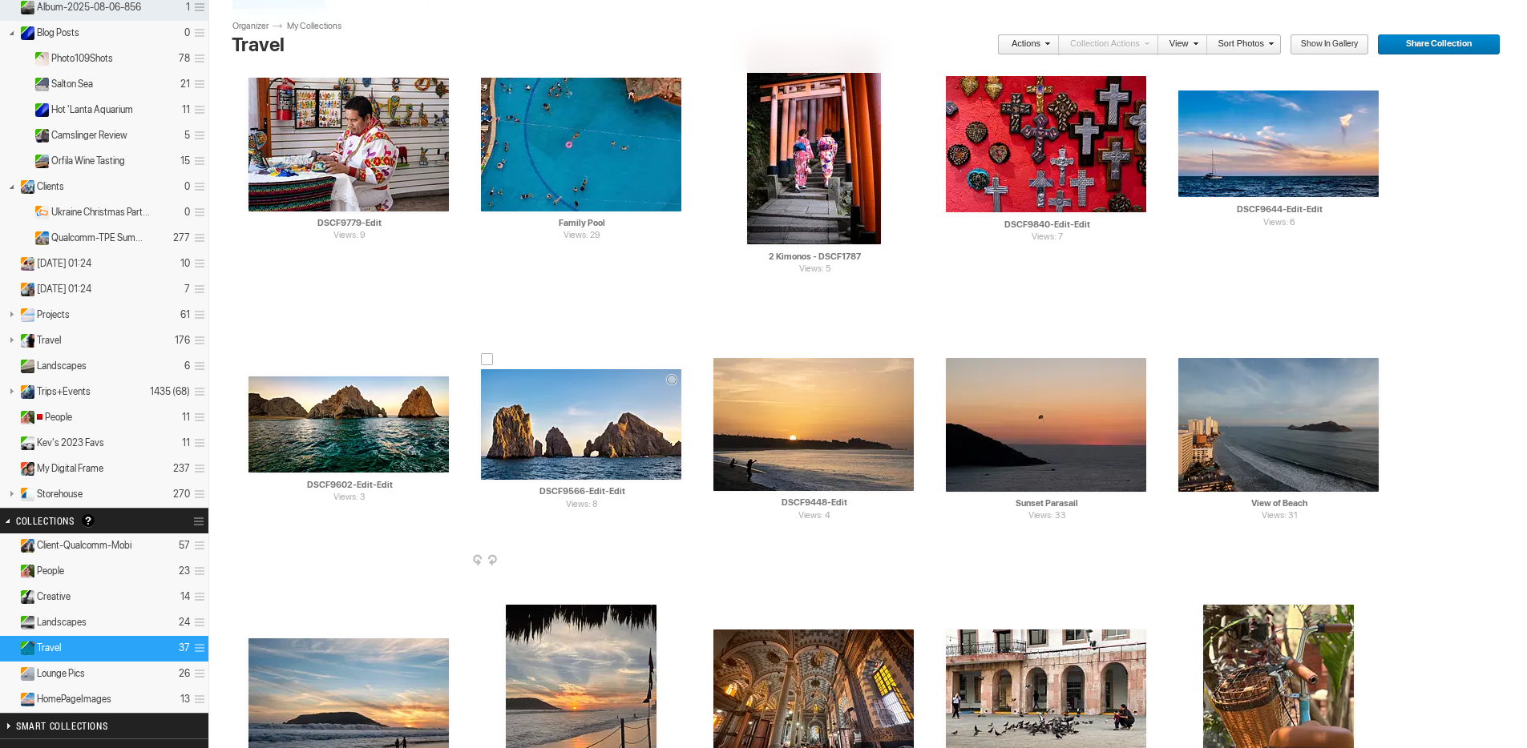
scroll to position [167, 0]
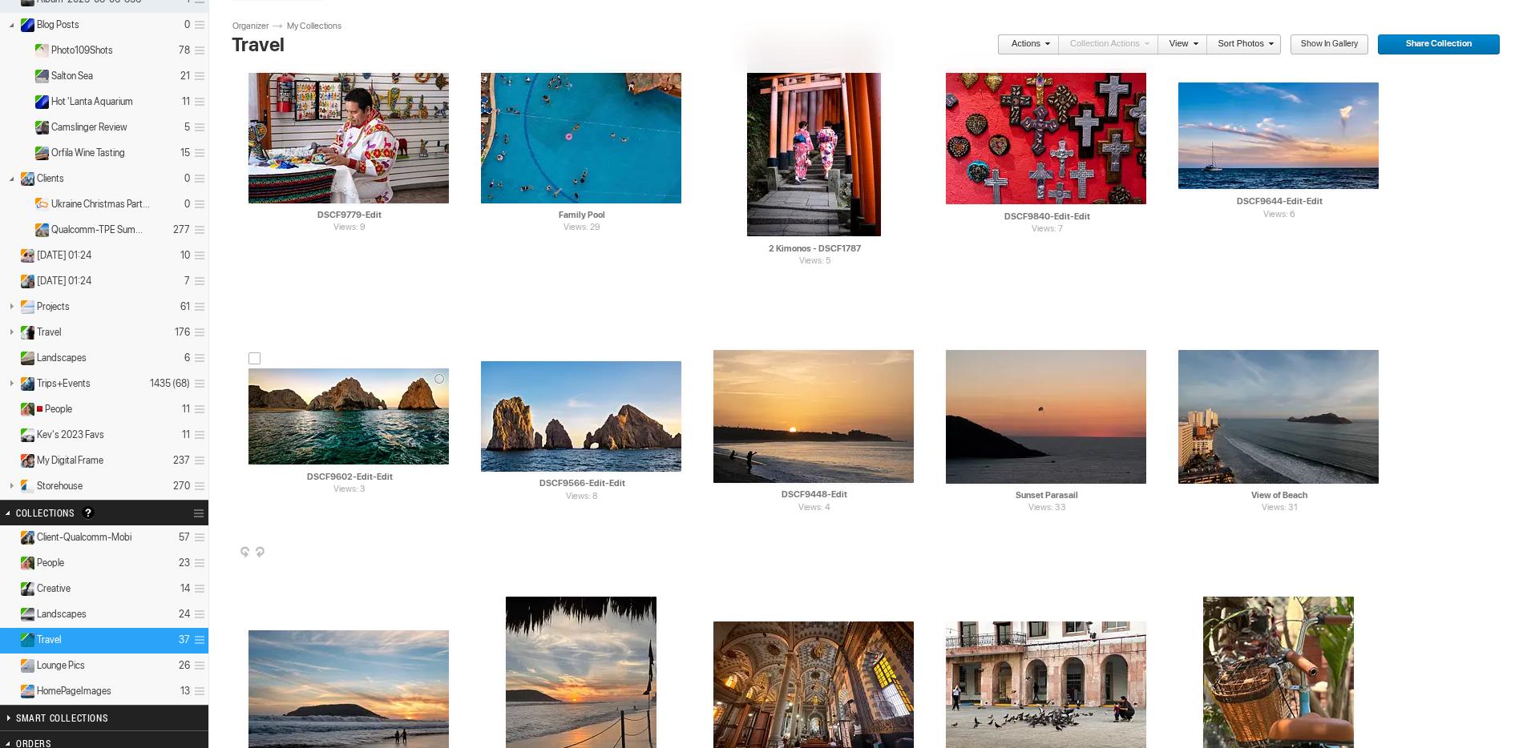
click at [256, 357] on div at bounding box center [254, 359] width 13 height 13
click at [717, 338] on div at bounding box center [719, 340] width 13 height 13
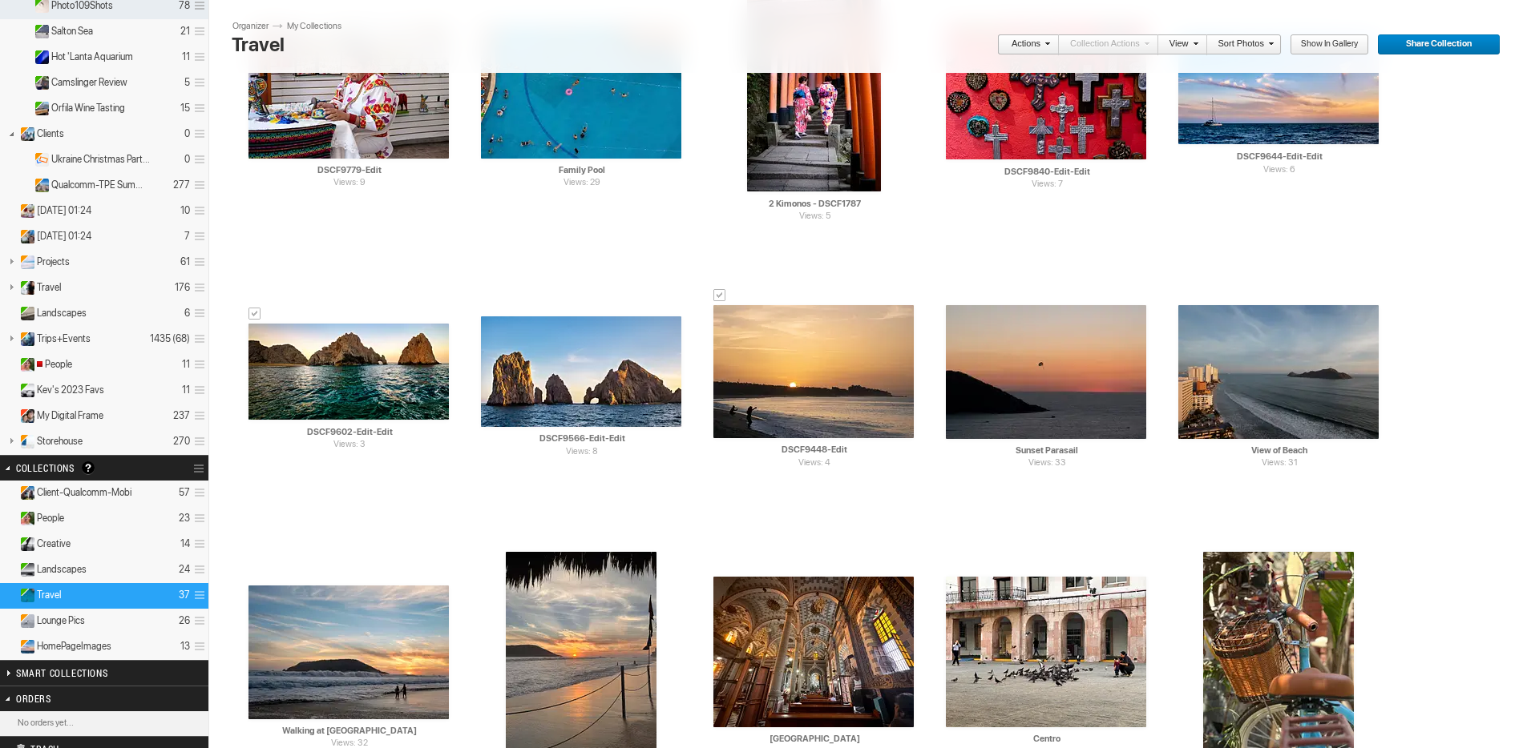
scroll to position [242, 0]
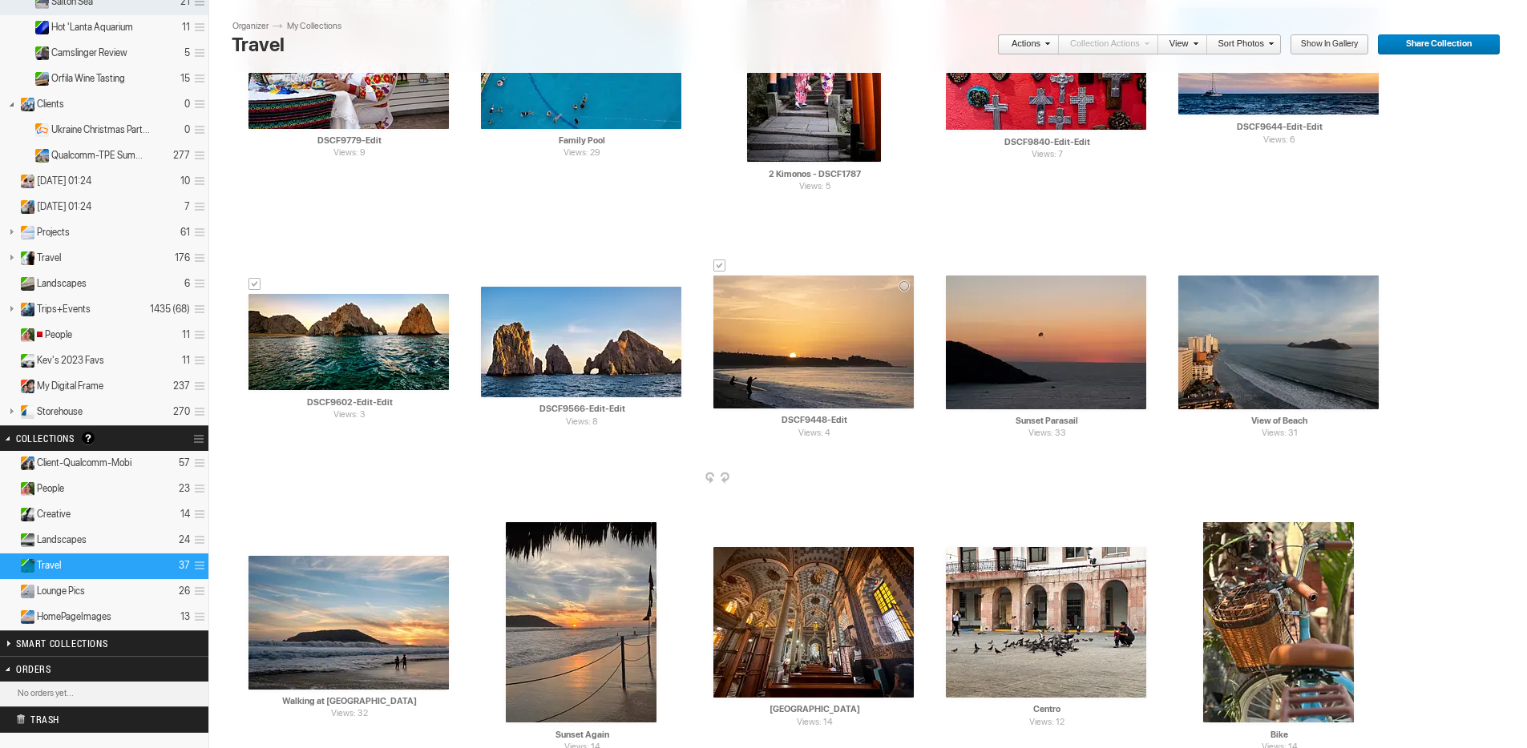
click at [820, 363] on img at bounding box center [813, 342] width 200 height 133
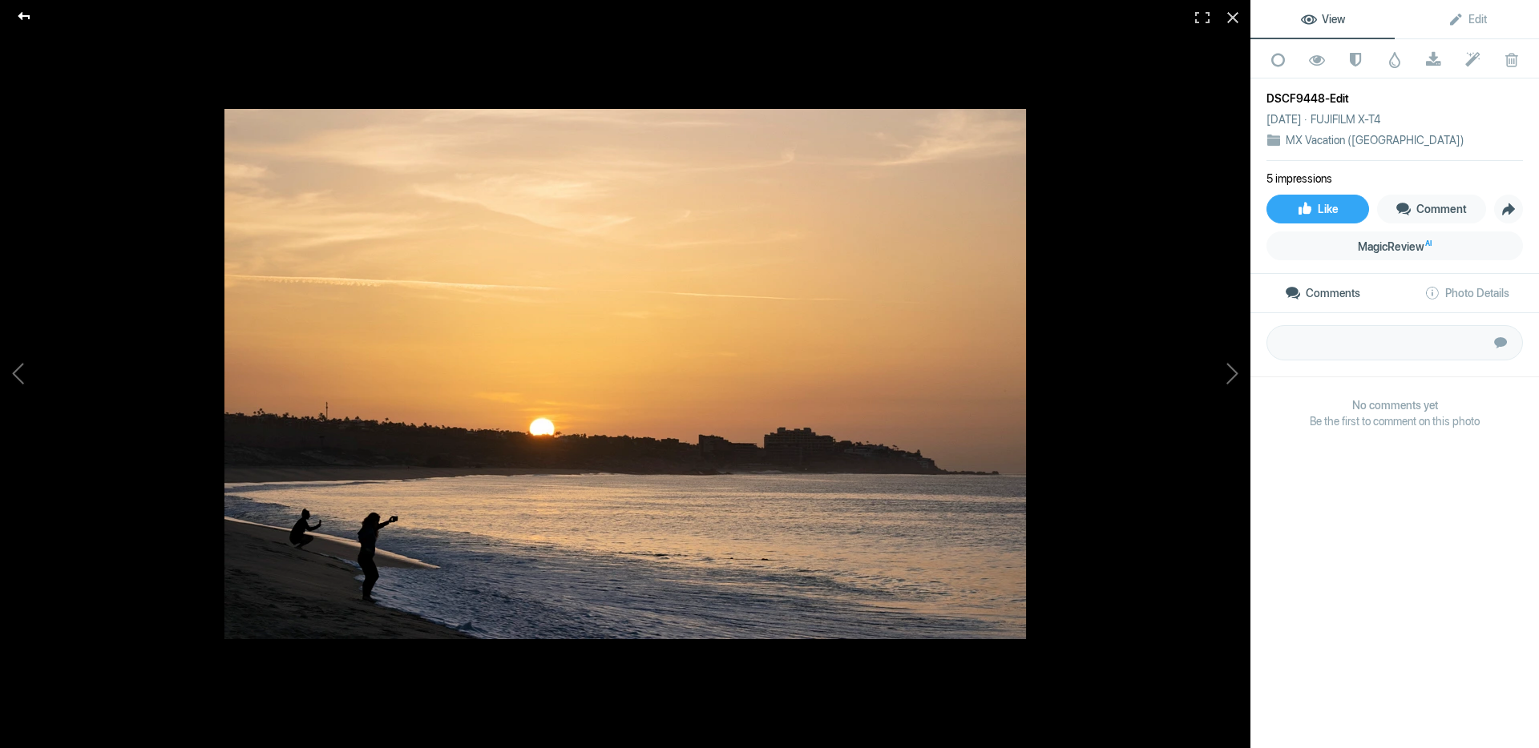
click at [25, 14] on div at bounding box center [24, 16] width 58 height 32
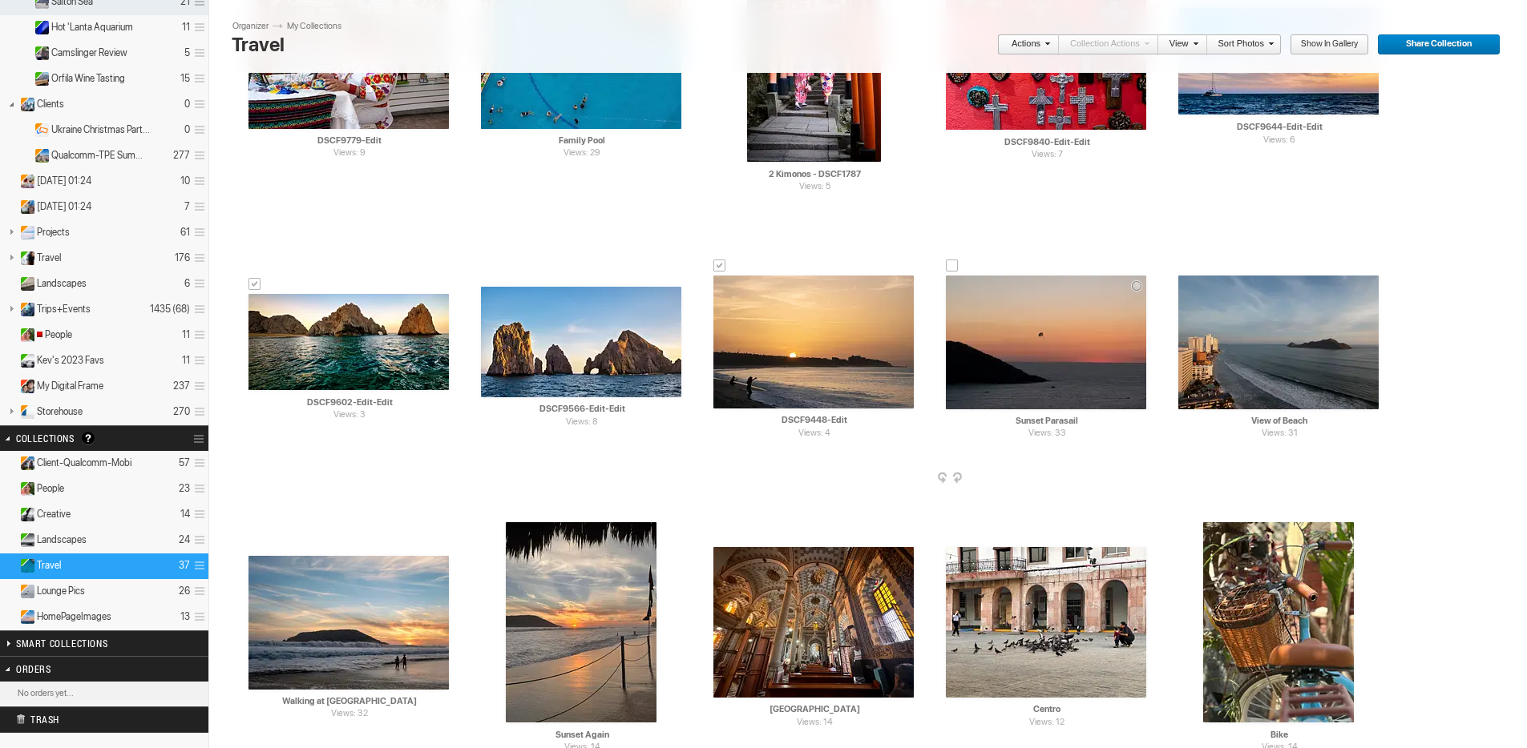
click at [1092, 369] on img at bounding box center [1046, 343] width 200 height 134
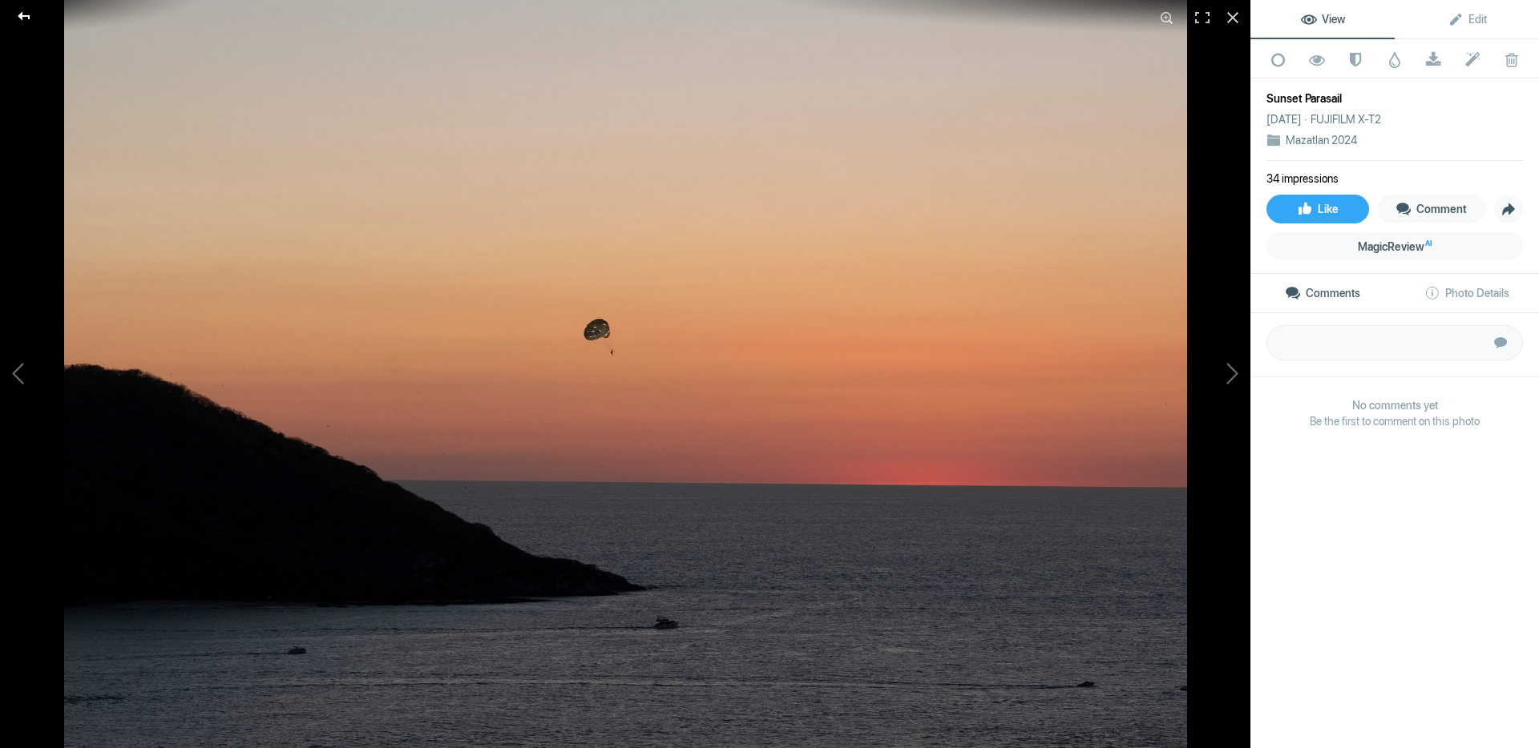
click at [22, 14] on div at bounding box center [24, 16] width 58 height 32
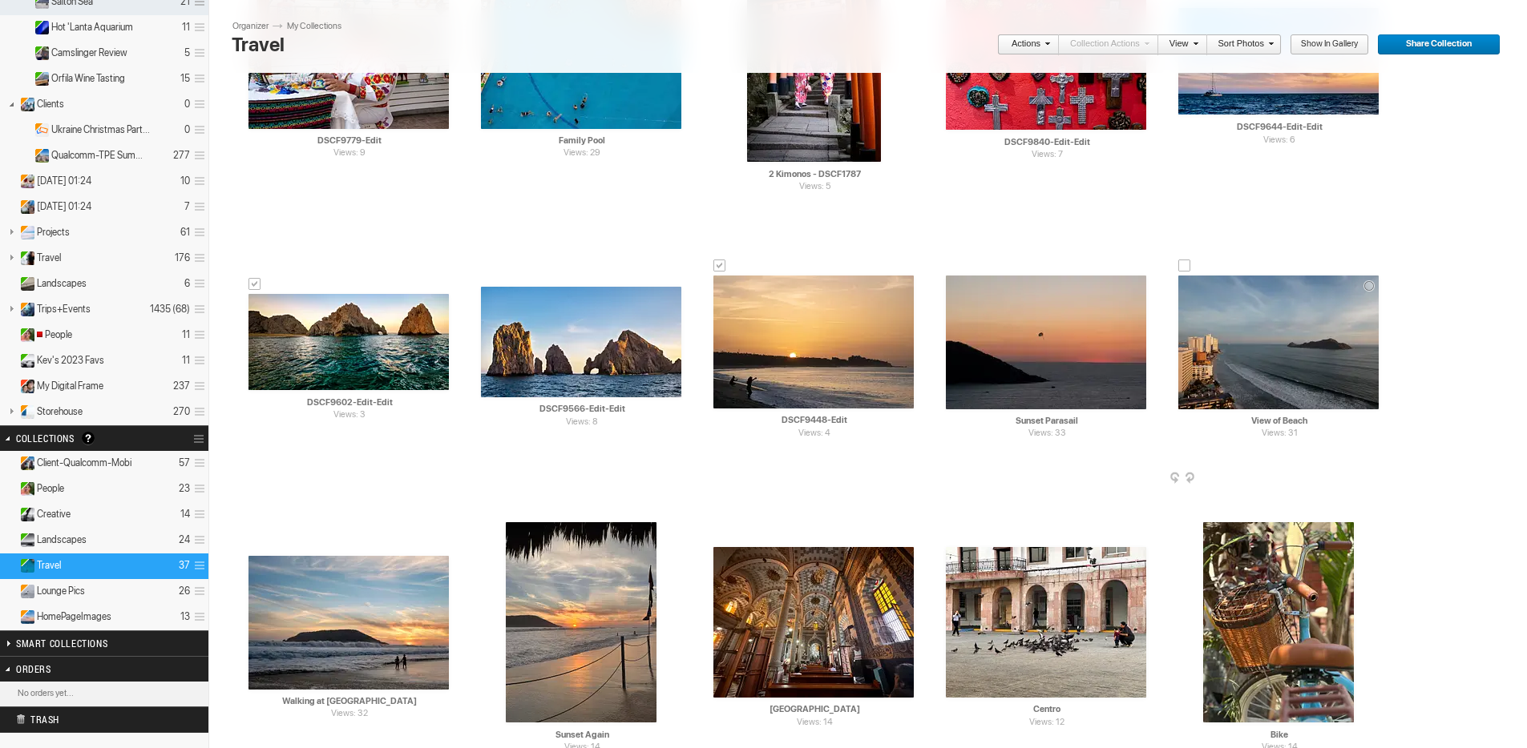
click at [1250, 373] on img at bounding box center [1278, 343] width 200 height 134
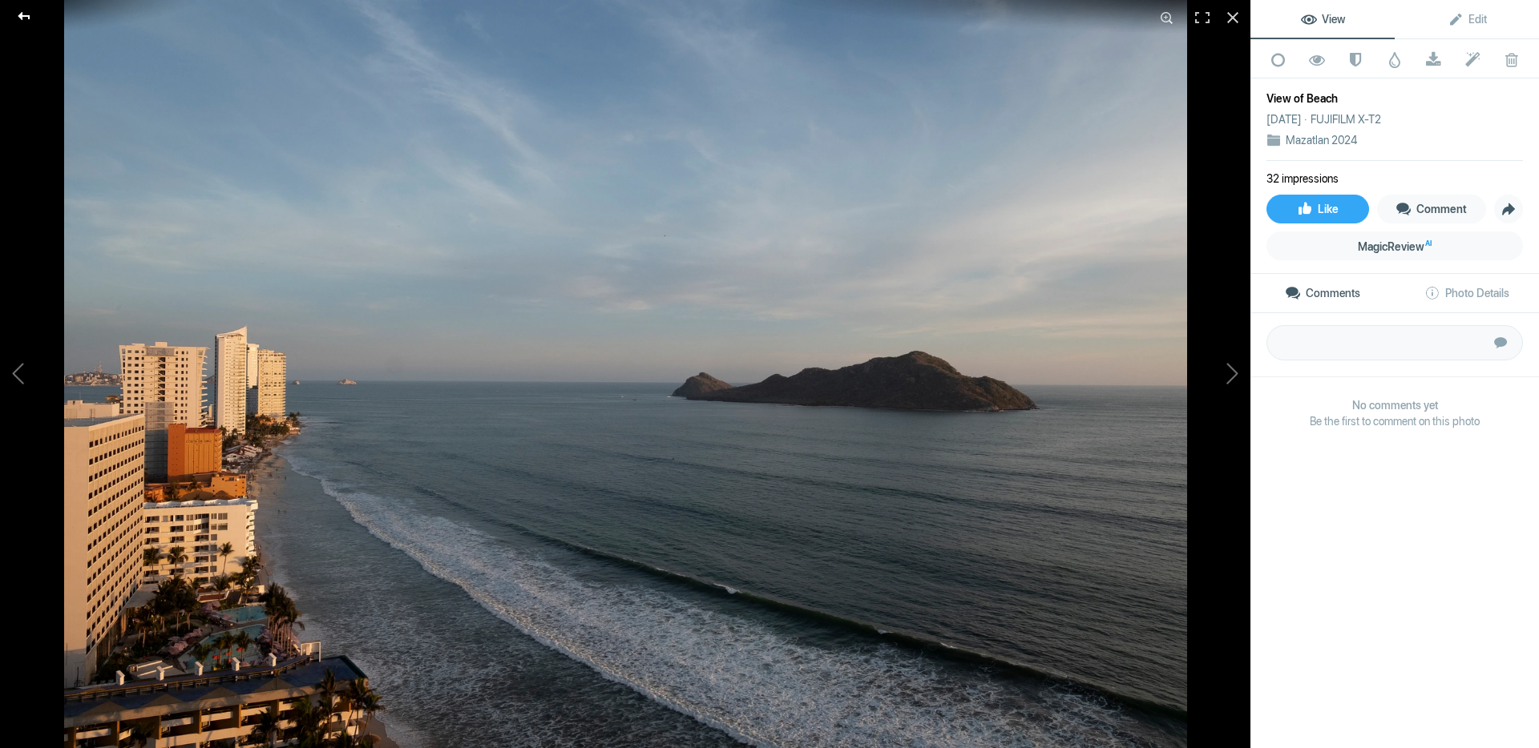
click at [25, 11] on div at bounding box center [24, 16] width 58 height 32
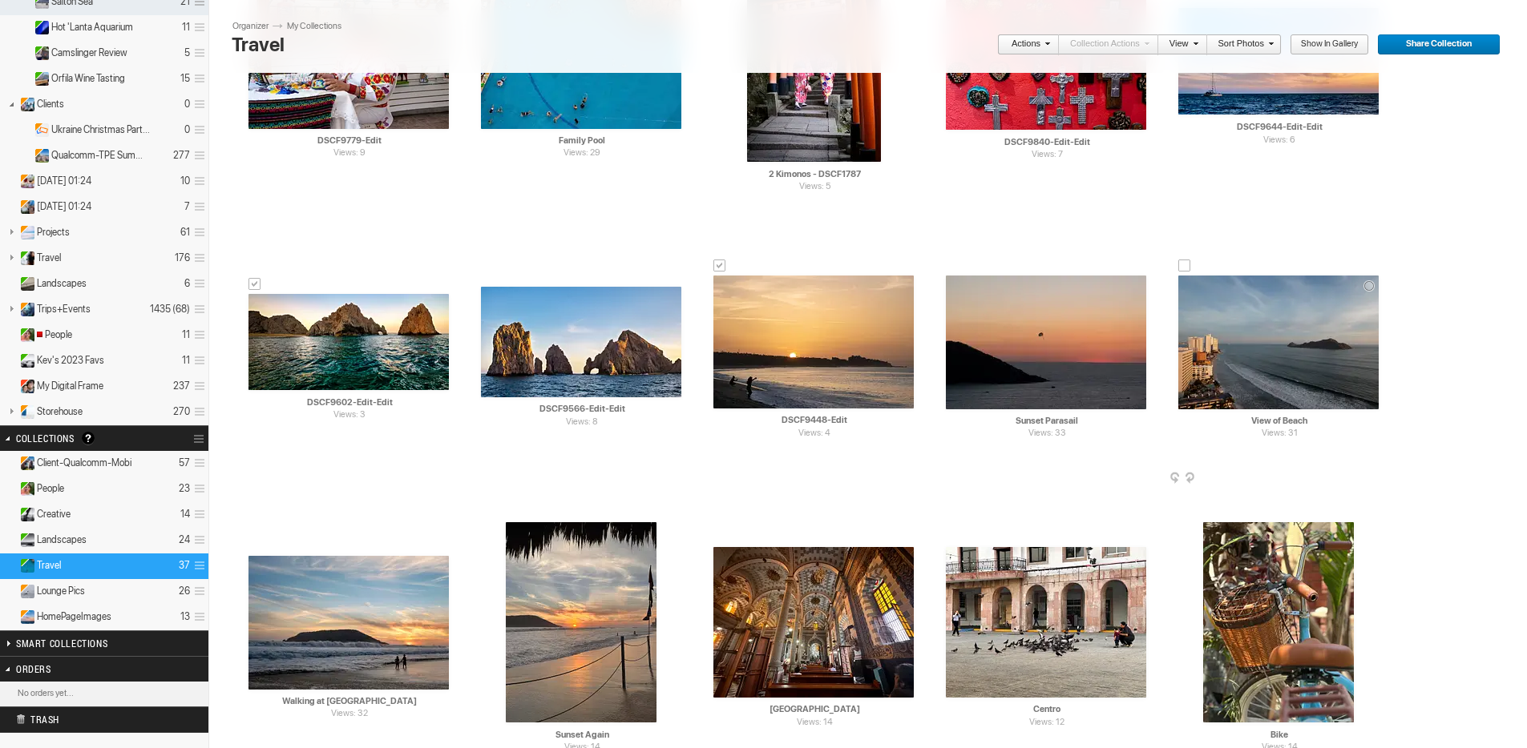
click at [1184, 264] on div at bounding box center [1184, 266] width 13 height 13
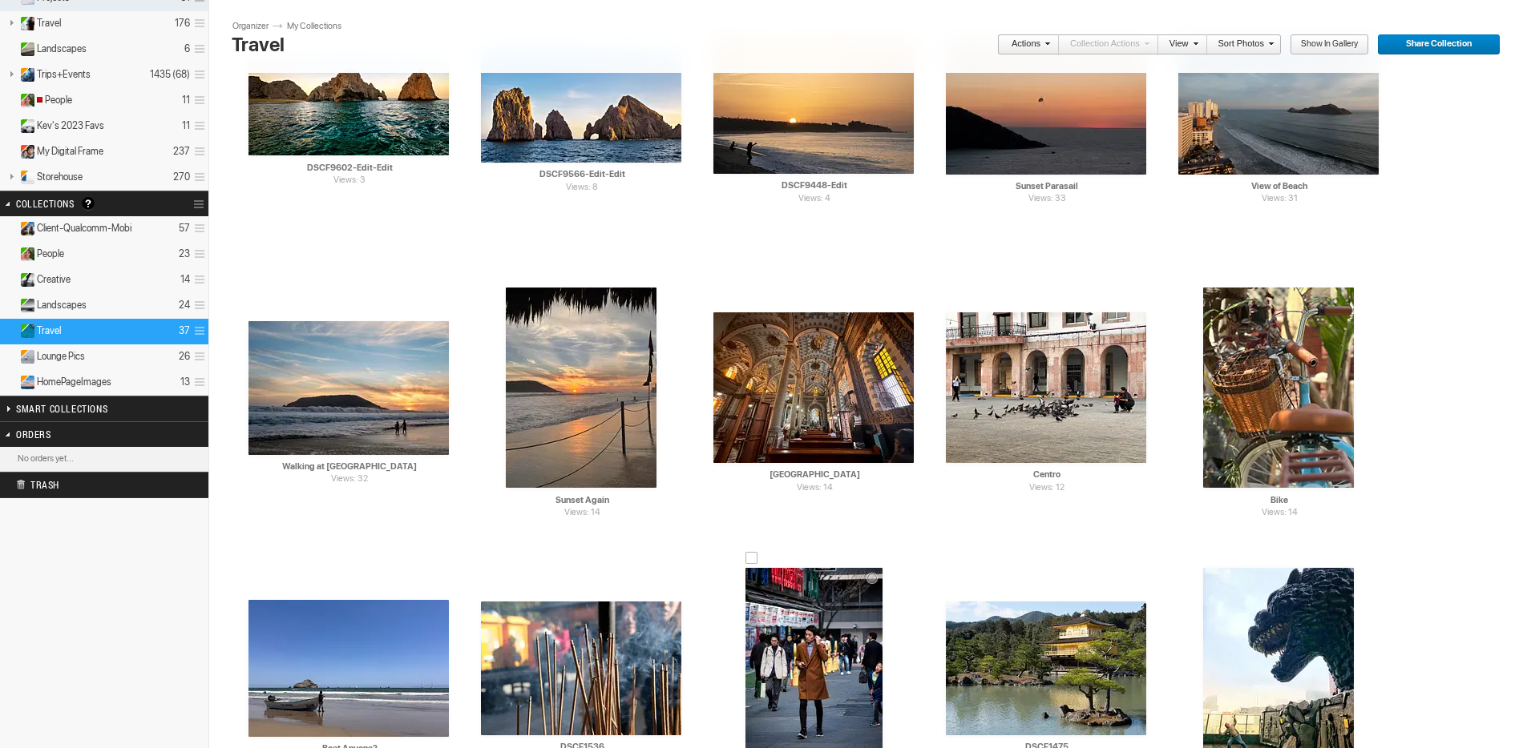
scroll to position [559, 0]
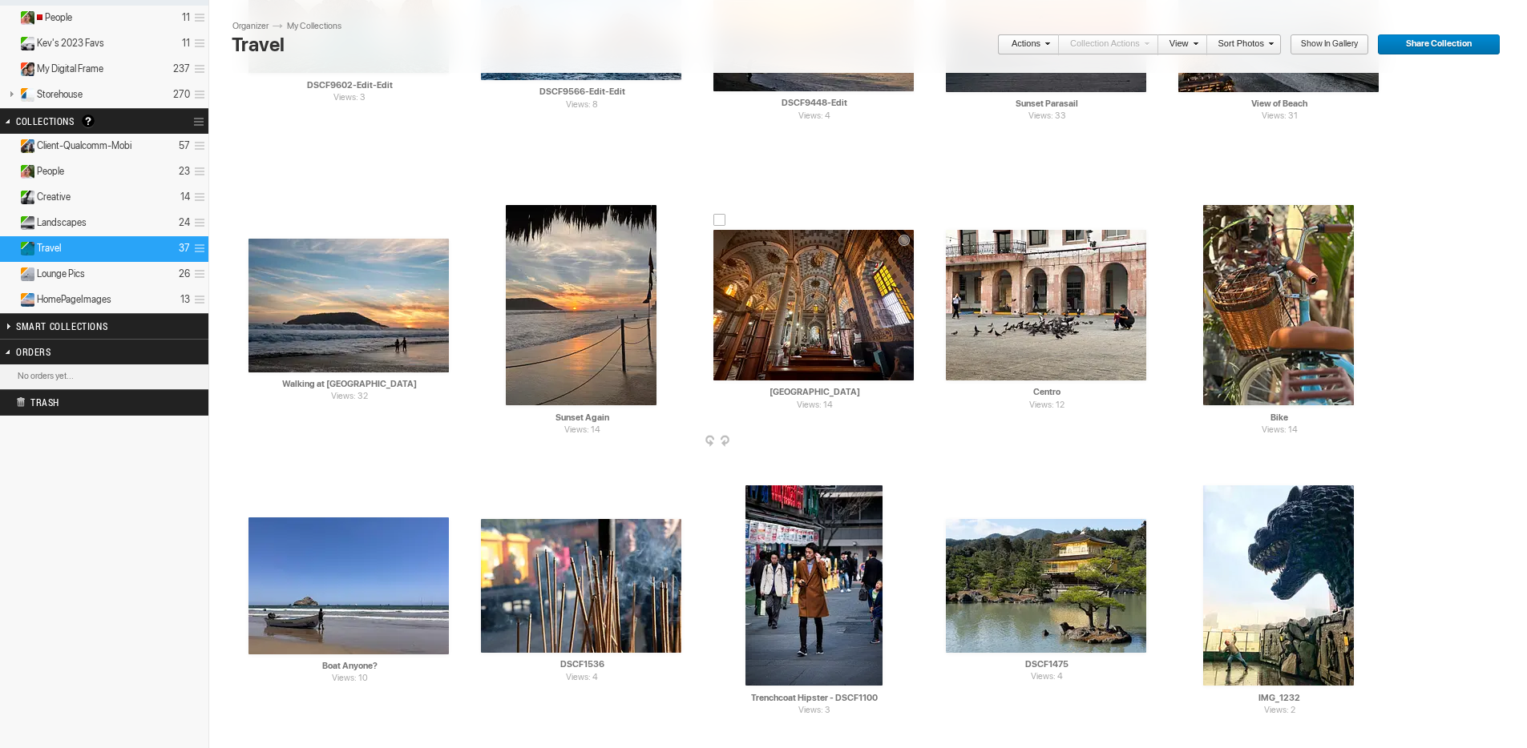
click at [719, 221] on div at bounding box center [719, 220] width 13 height 13
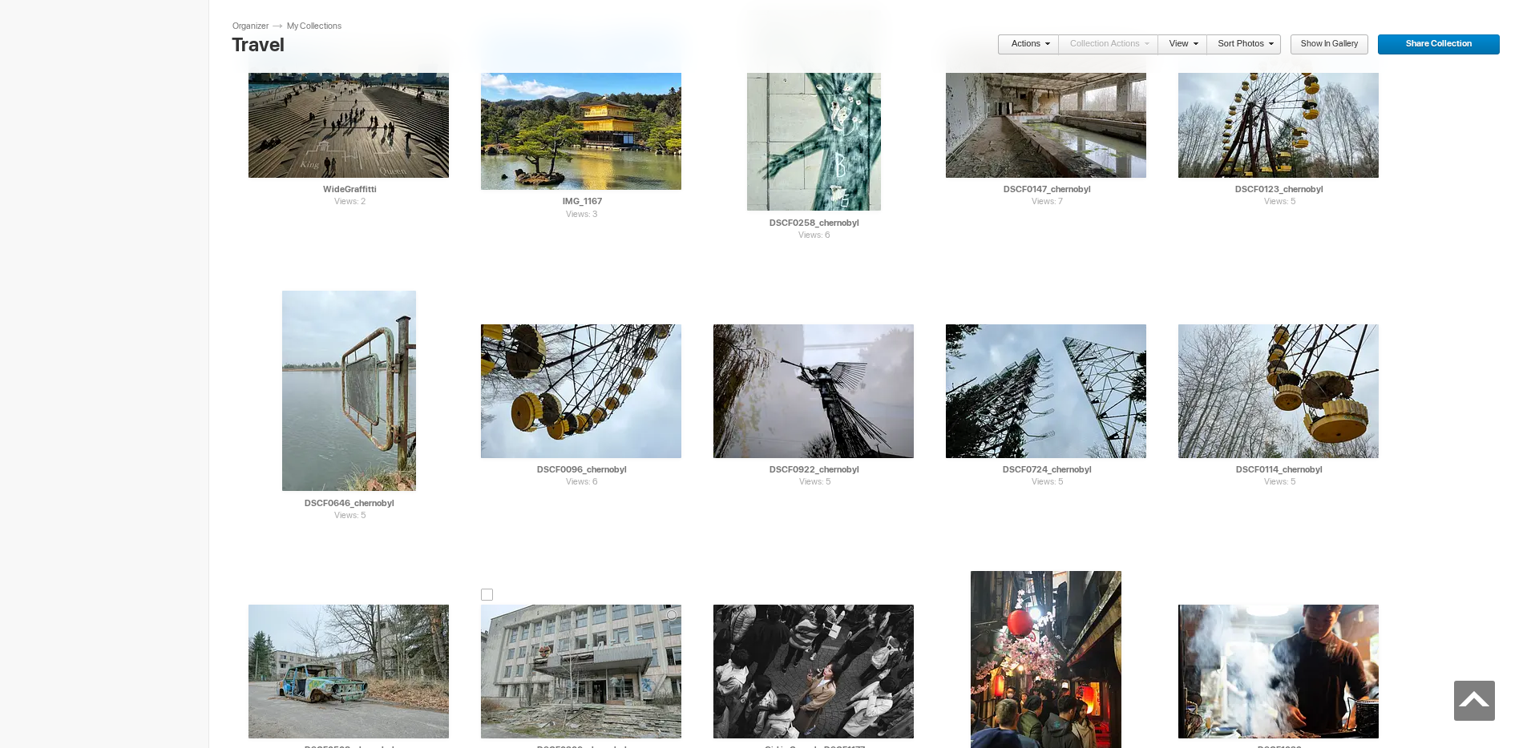
scroll to position [1349, 0]
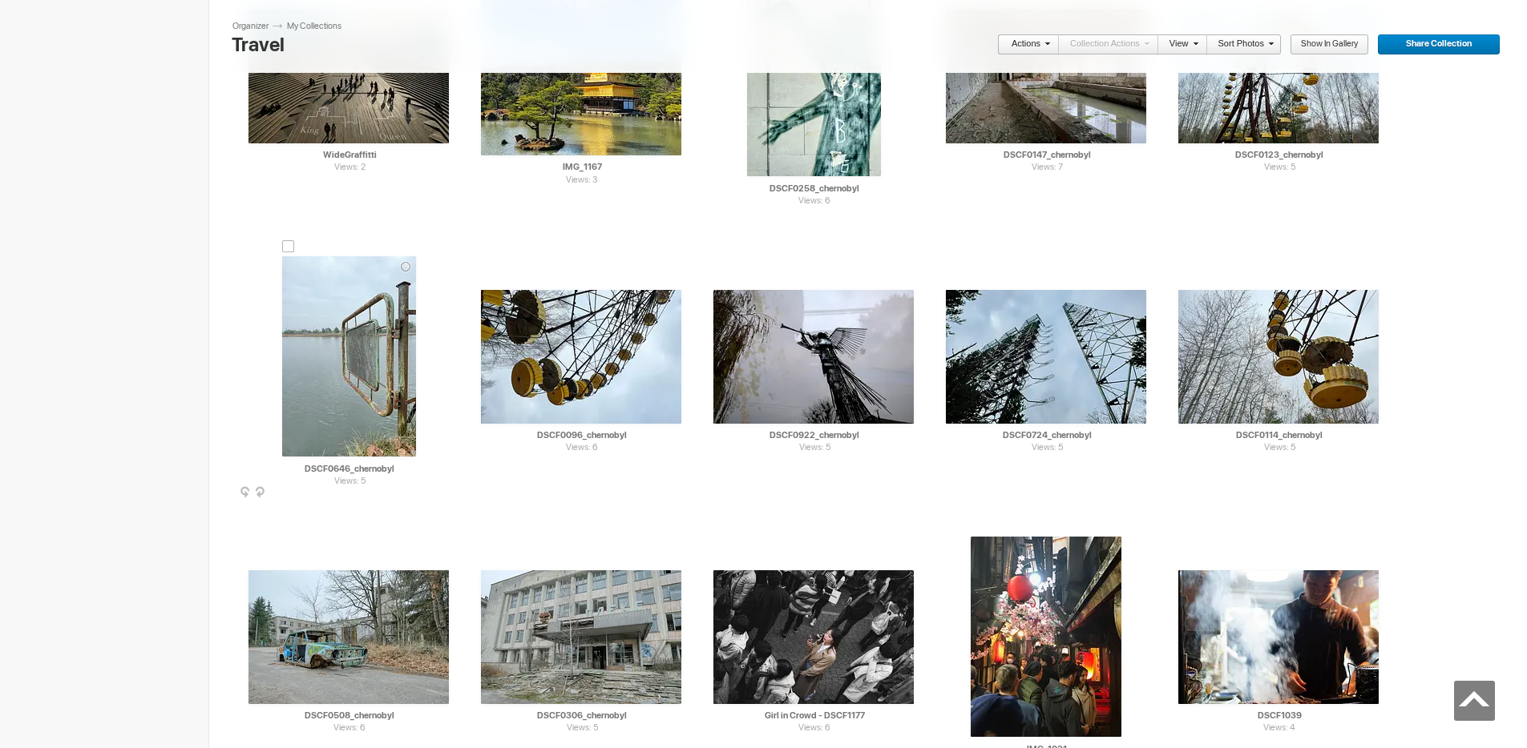
click at [286, 244] on div at bounding box center [288, 246] width 13 height 13
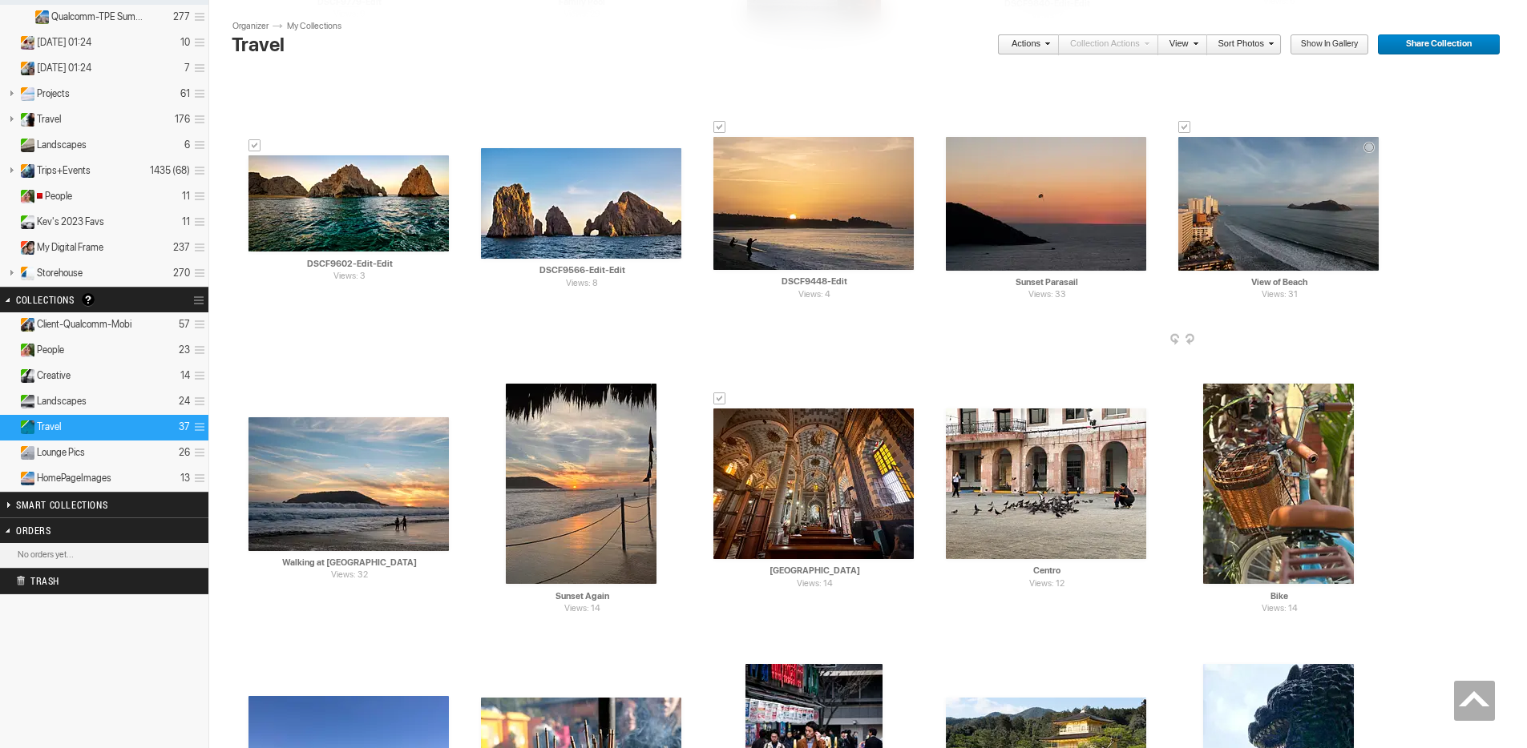
scroll to position [0, 0]
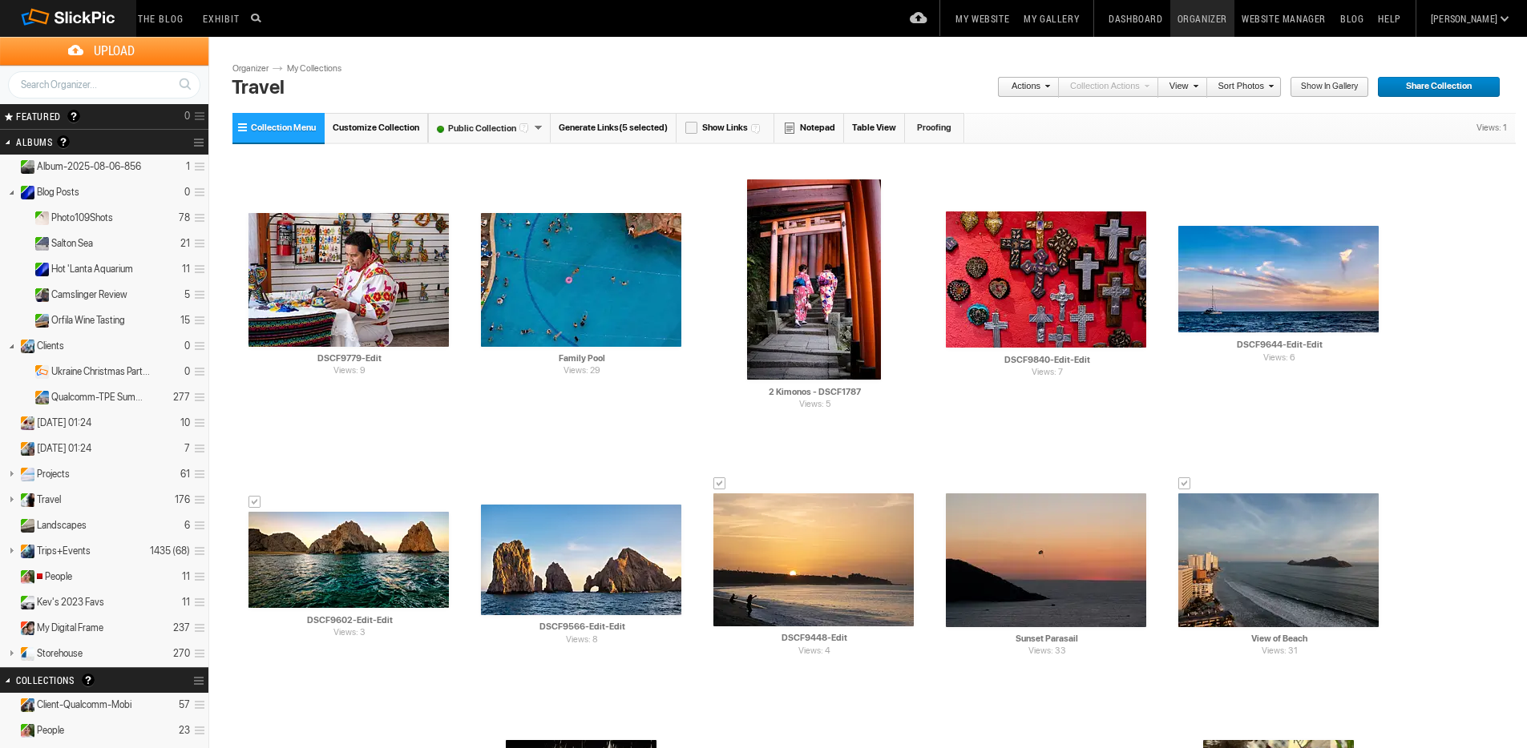
click at [1043, 87] on link "Actions" at bounding box center [1023, 87] width 53 height 21
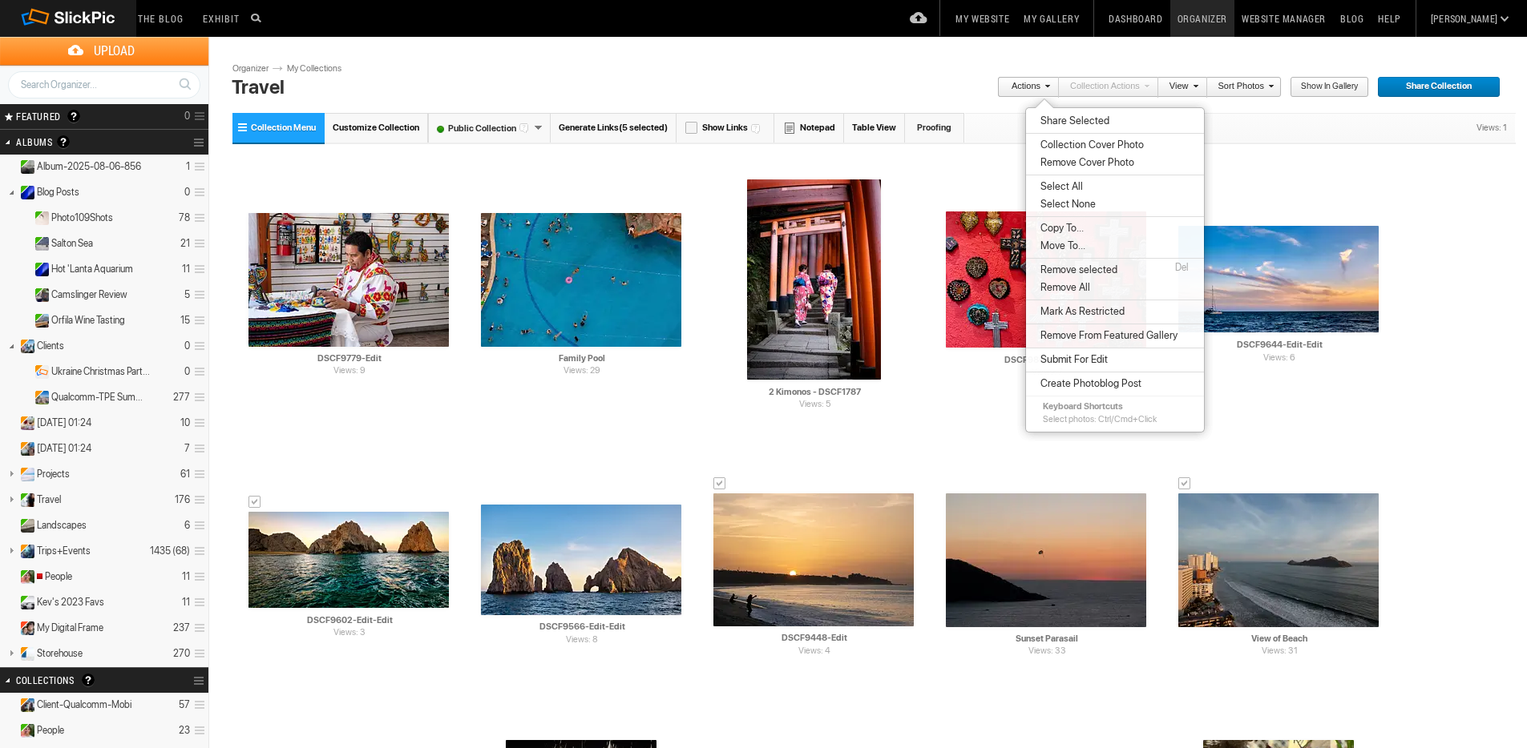
click at [1067, 268] on span "Remove selected" at bounding box center [1076, 270] width 82 height 13
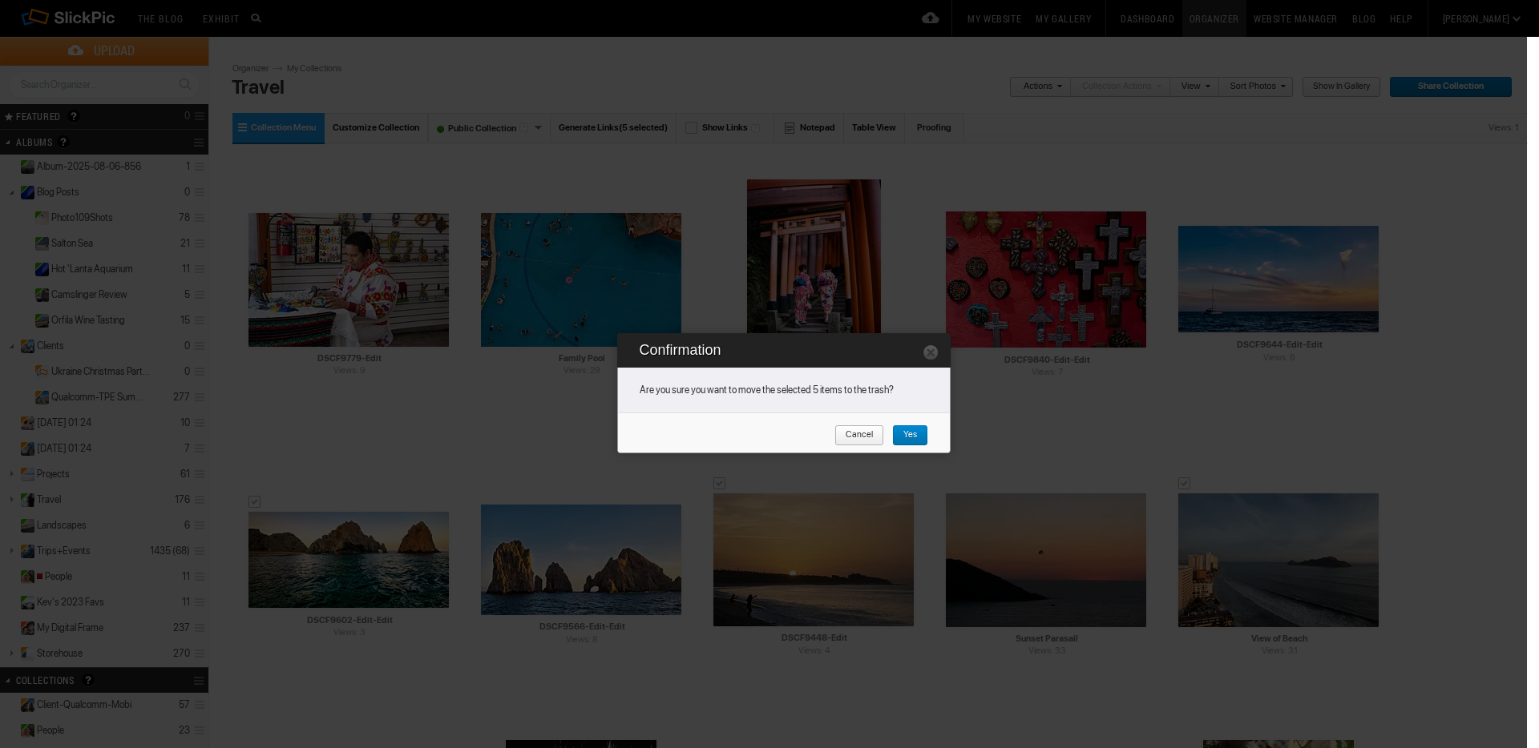
click at [905, 438] on span "Yes" at bounding box center [904, 435] width 25 height 21
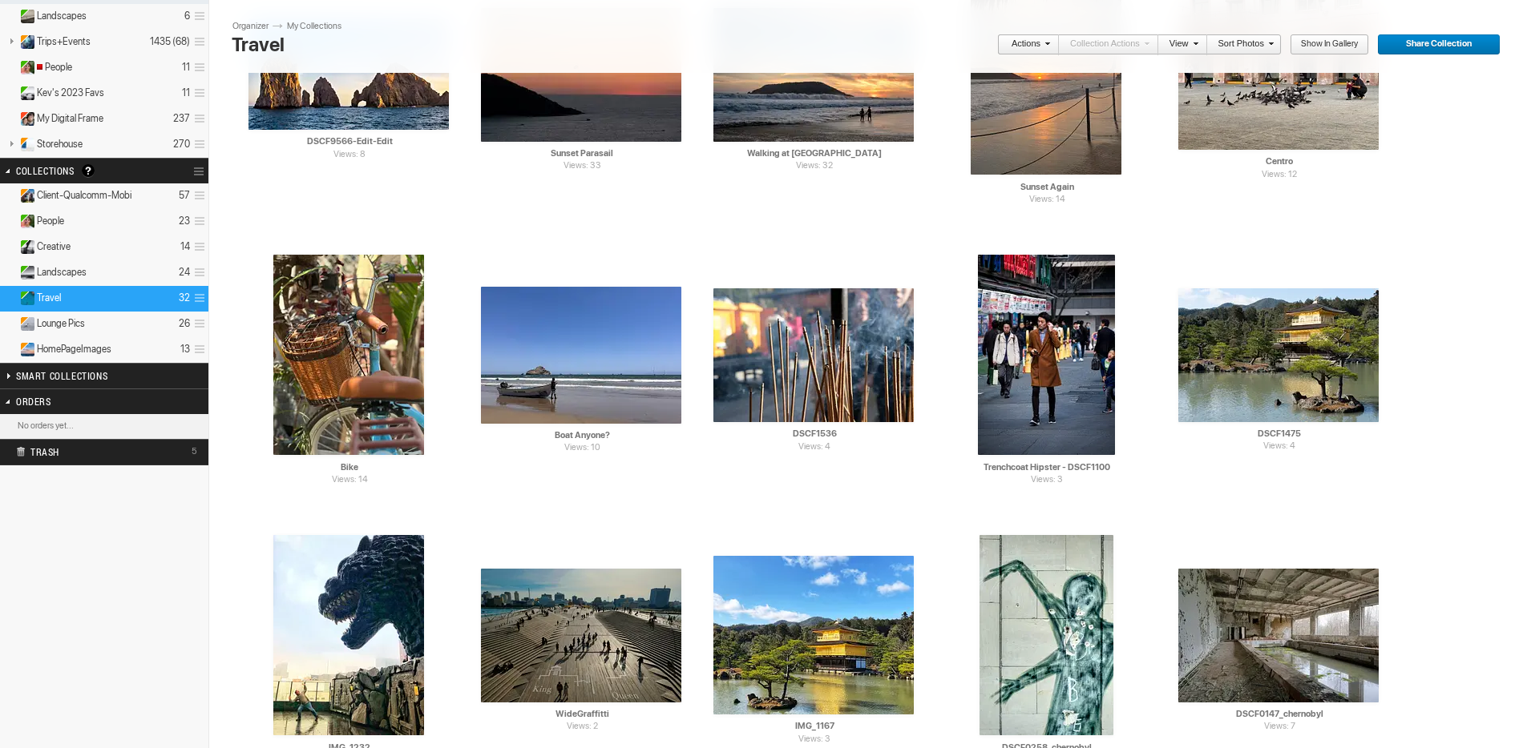
scroll to position [517, 0]
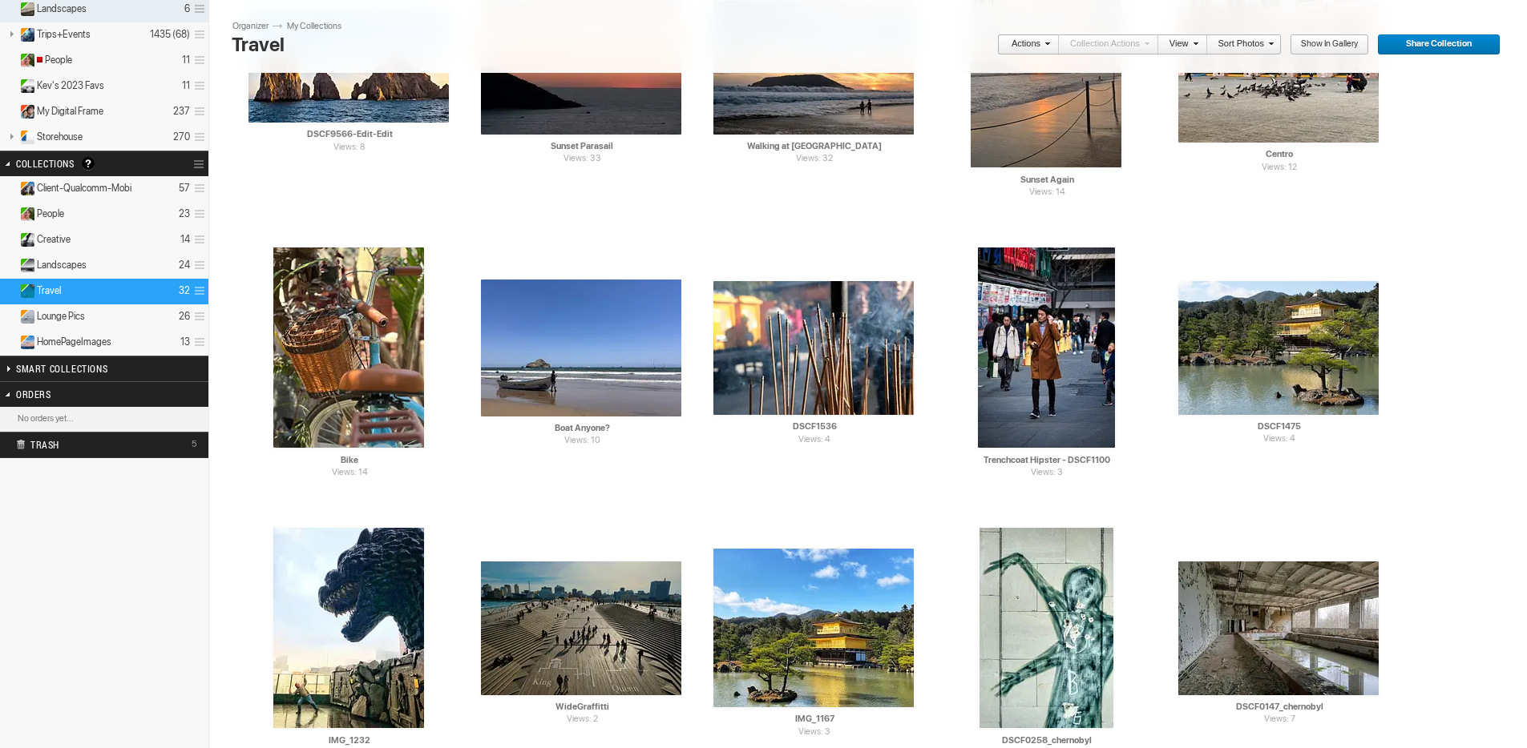
click at [117, 583] on section "Upload Get Adobe® Lightroom® plug-in here Search FEATURED GALLERY Visible Invis…" at bounding box center [104, 586] width 208 height 2207
click at [59, 341] on span "HomePageImages" at bounding box center [74, 342] width 75 height 13
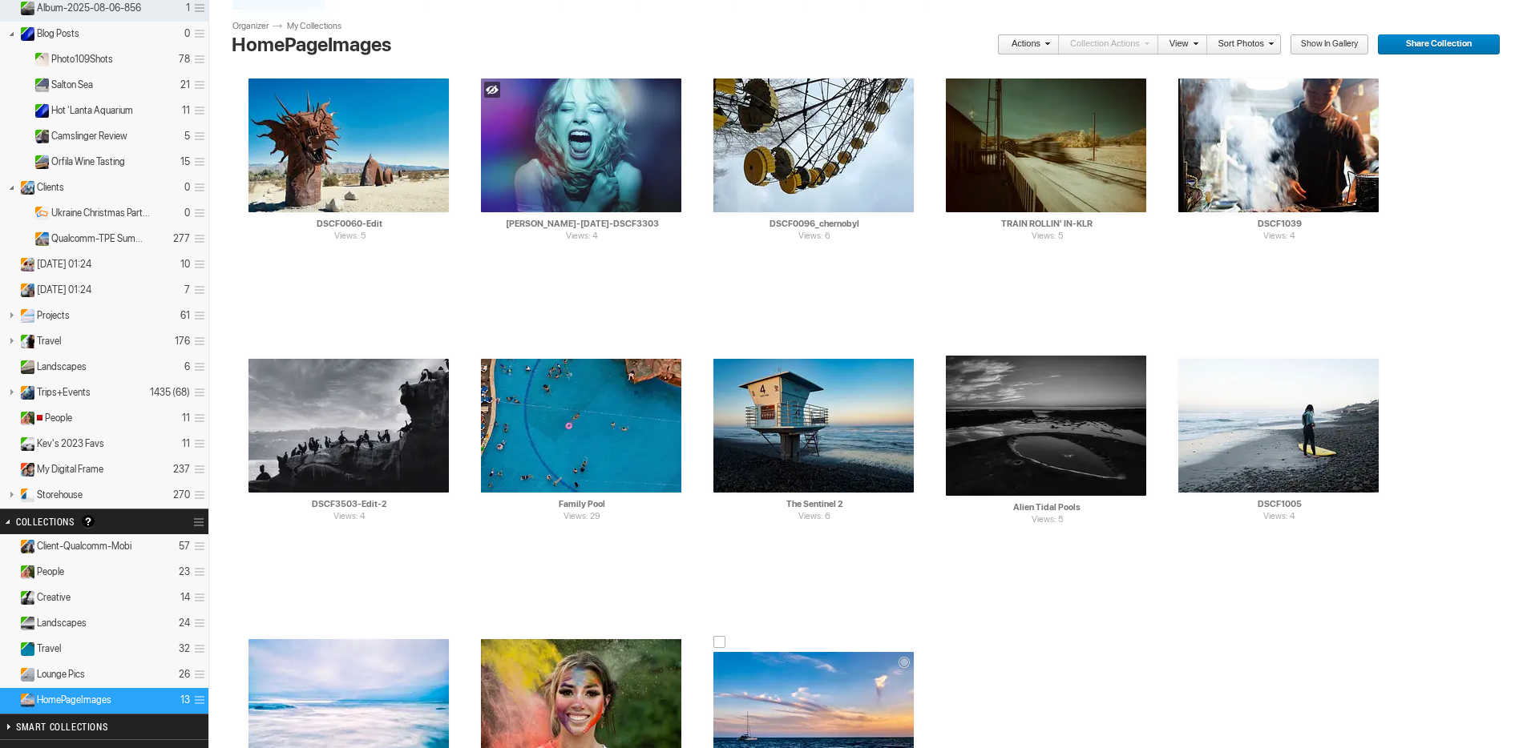
scroll to position [157, 0]
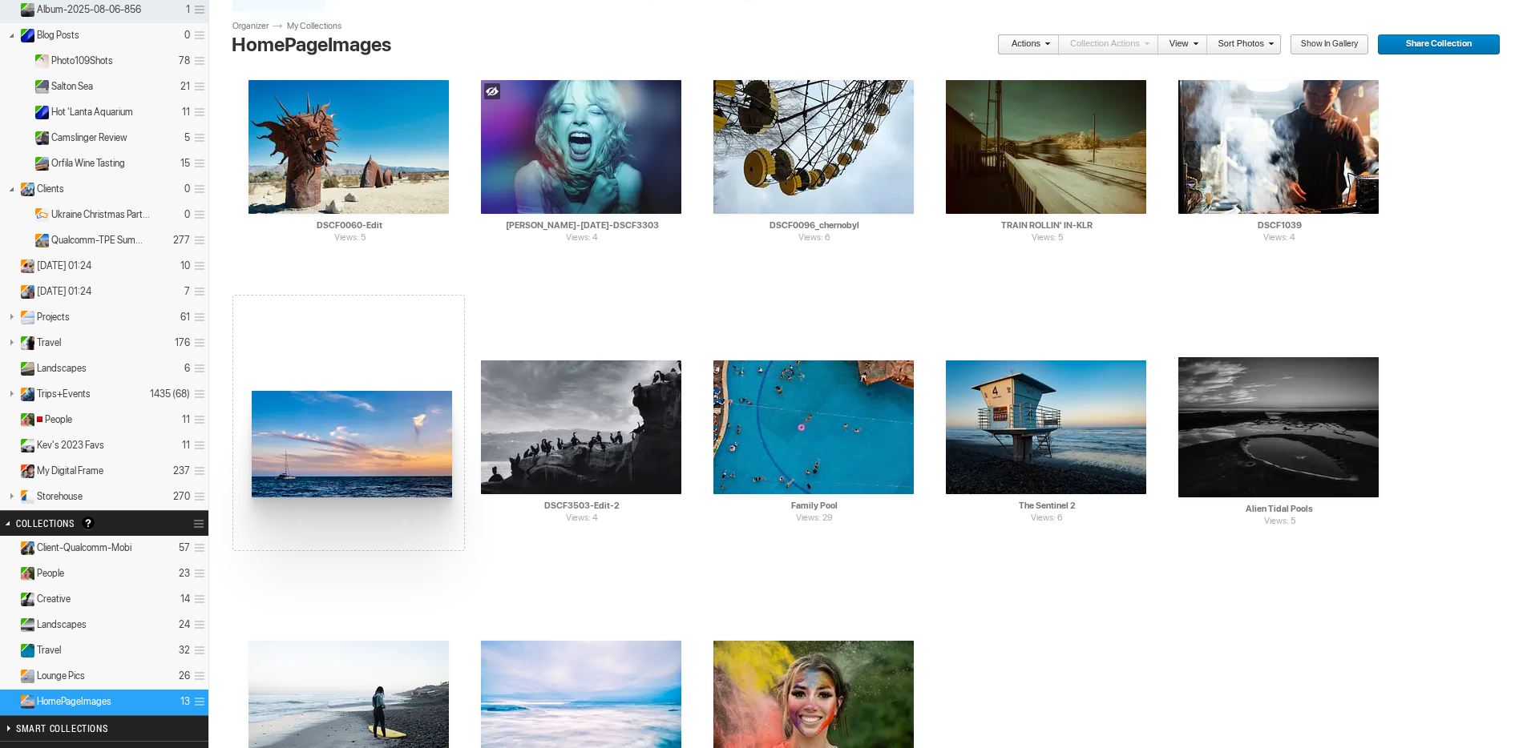
drag, startPoint x: 810, startPoint y: 707, endPoint x: 248, endPoint y: 385, distance: 647.1
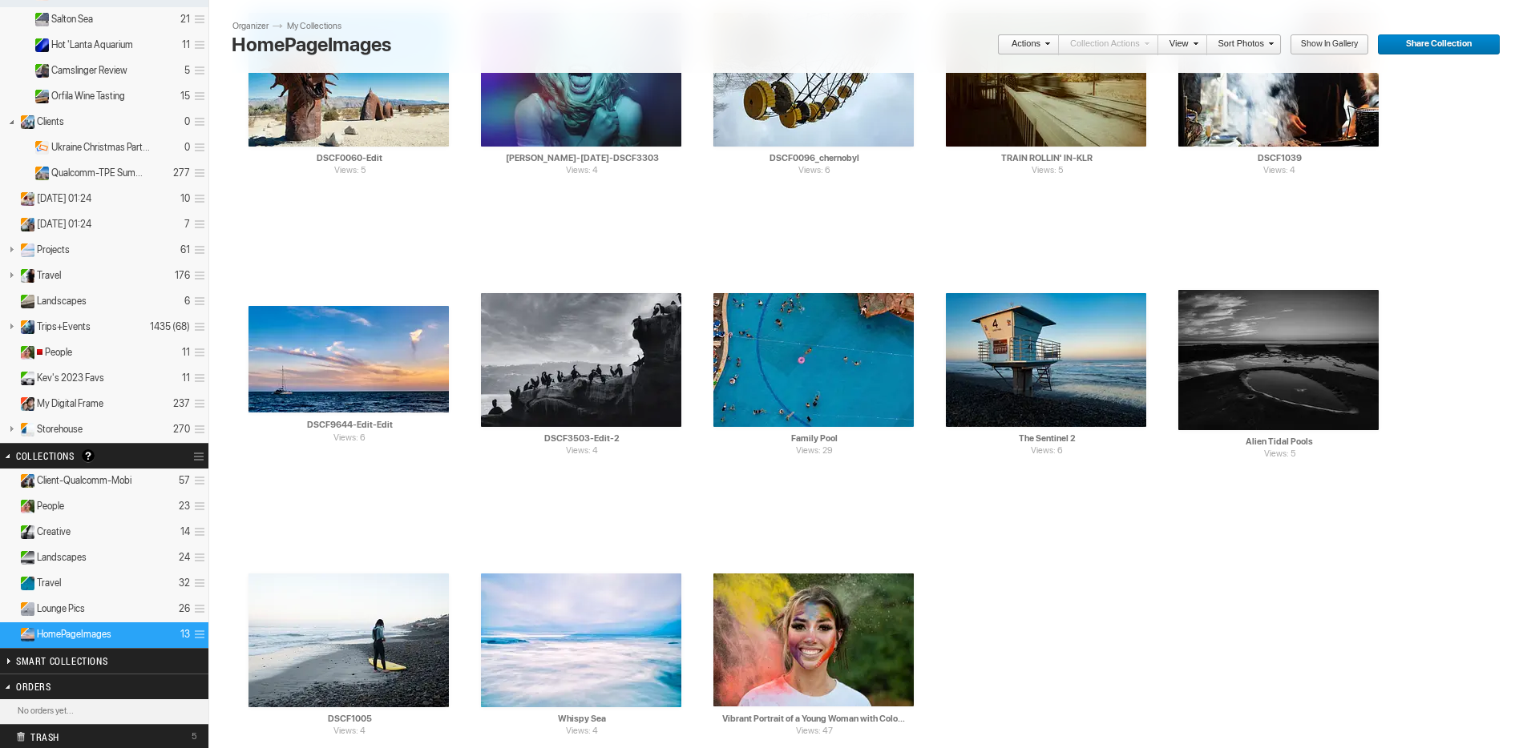
scroll to position [222, 0]
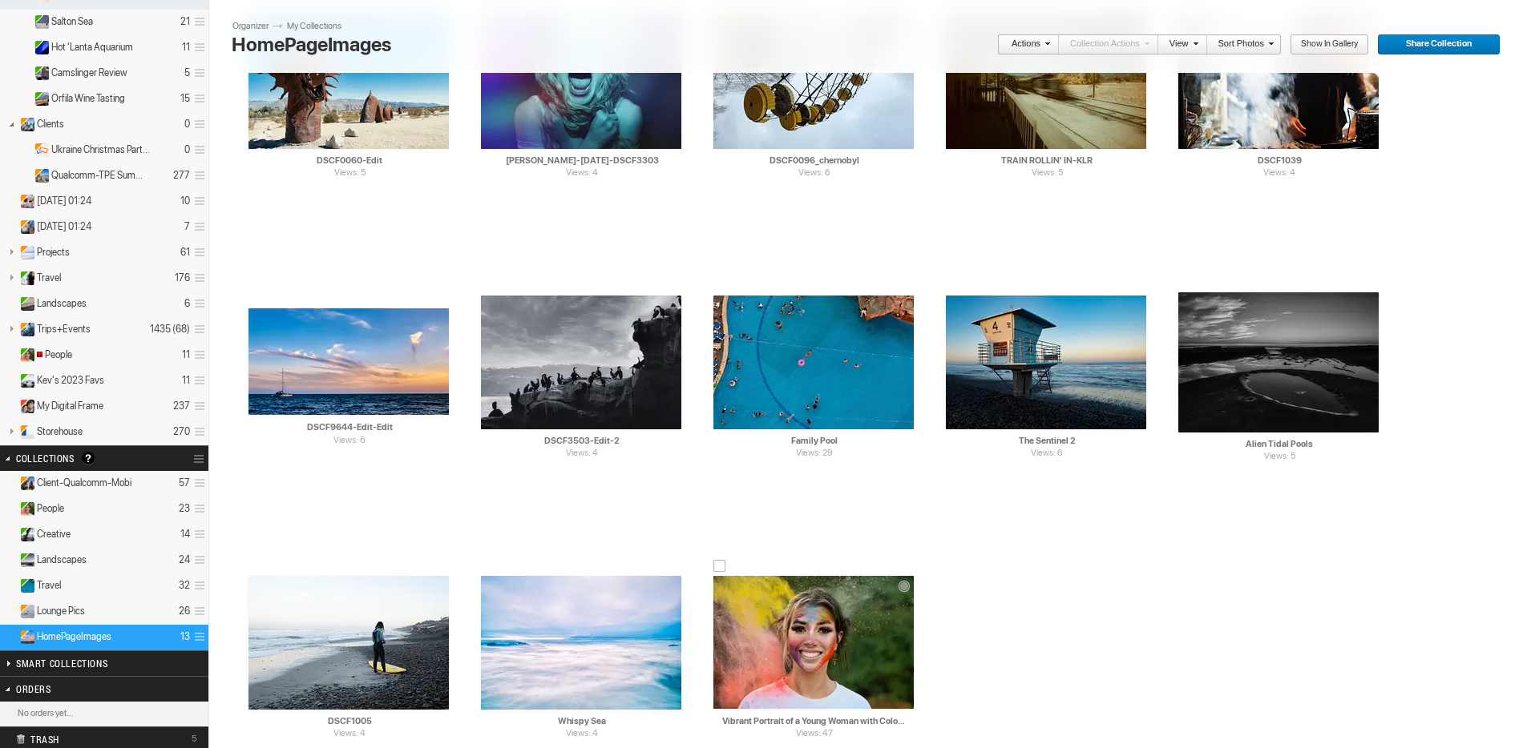
click at [720, 567] on div at bounding box center [719, 566] width 13 height 13
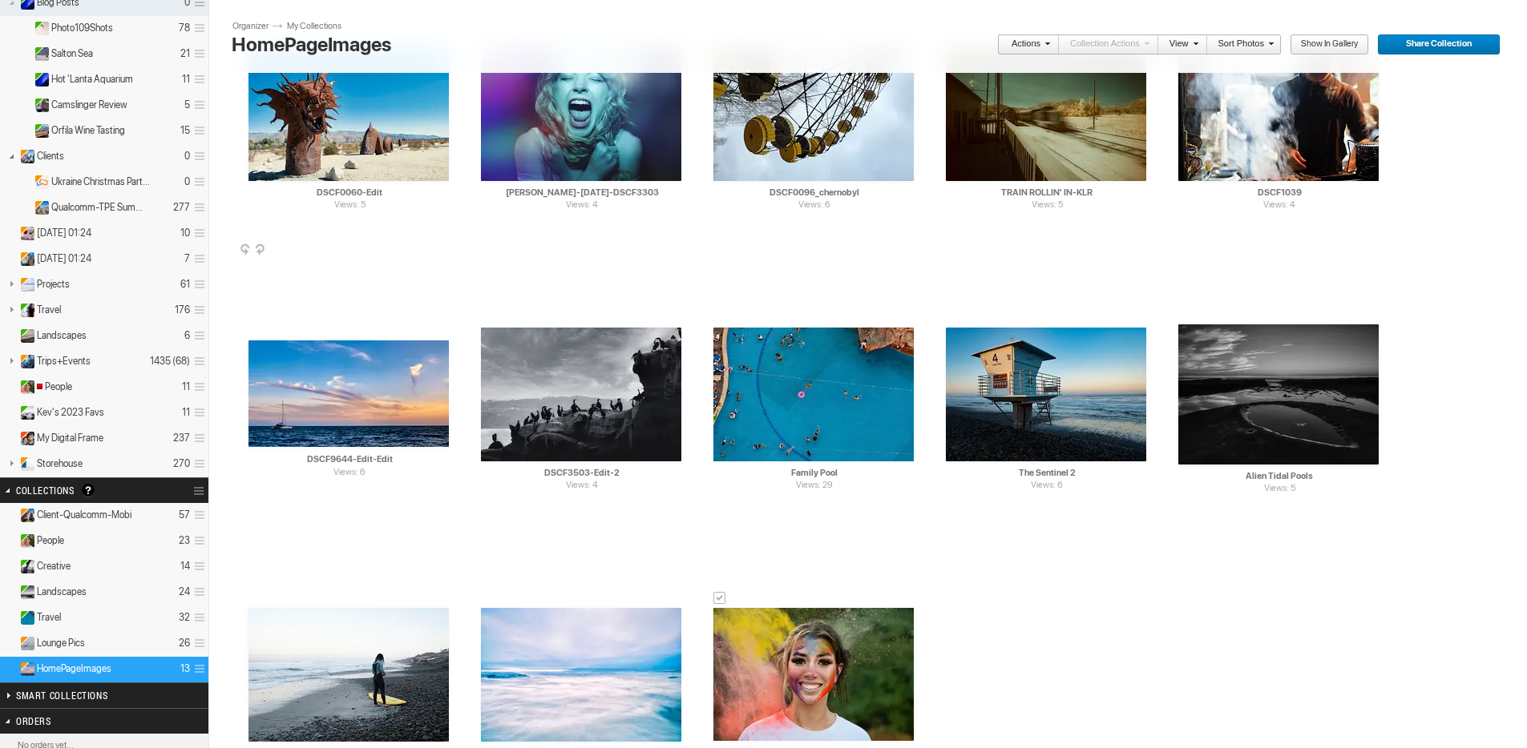
scroll to position [0, 0]
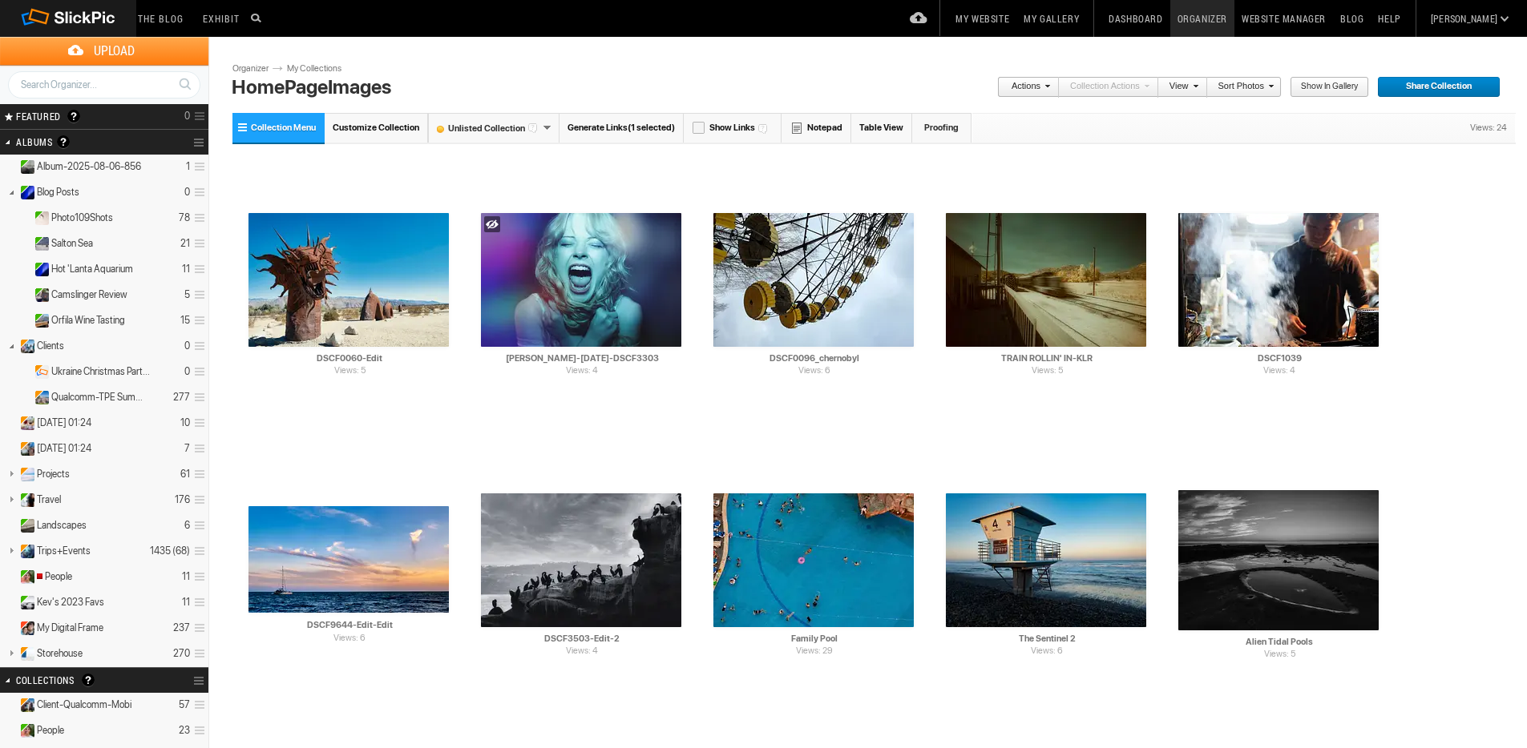
click at [1049, 83] on link "Actions" at bounding box center [1023, 87] width 53 height 21
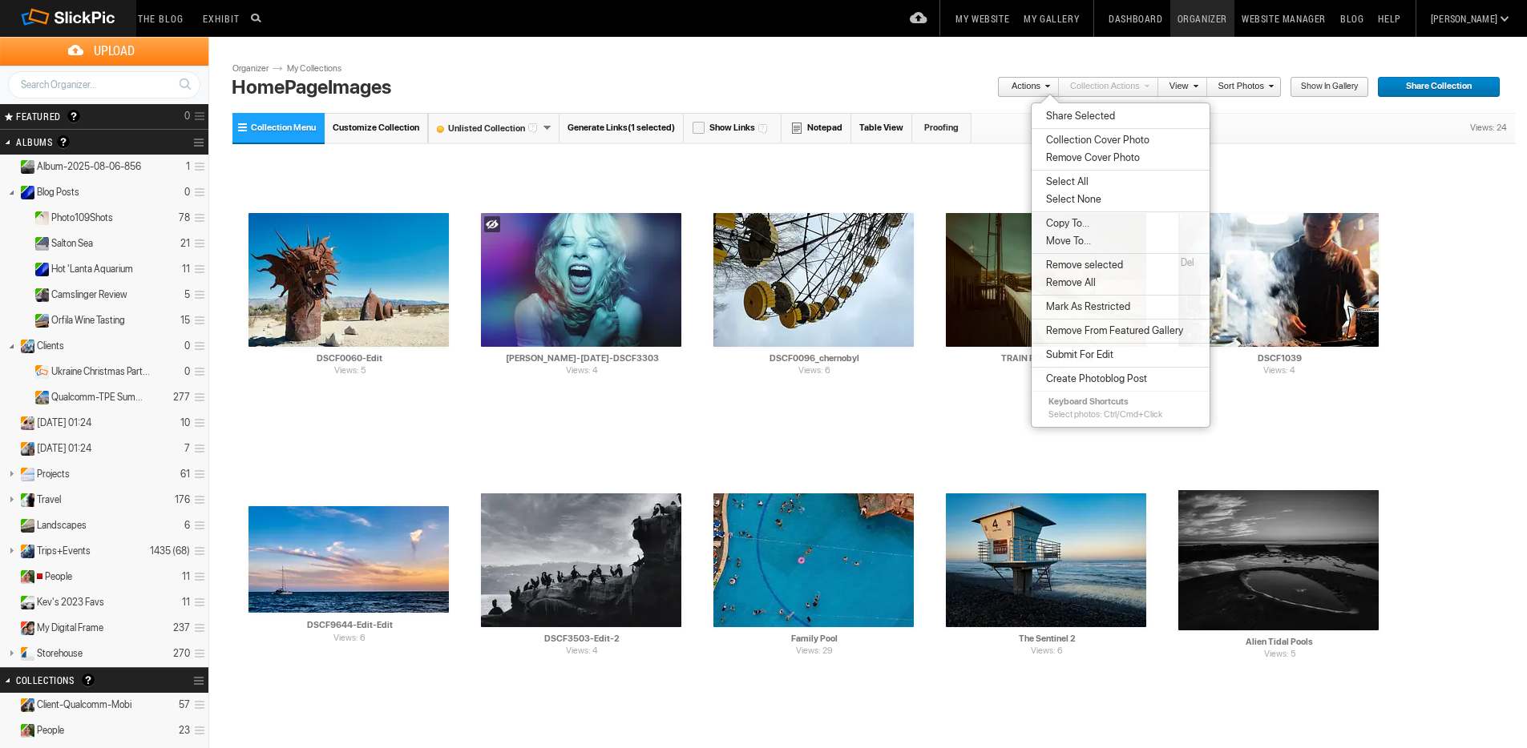
click at [1067, 259] on span "Remove selected" at bounding box center [1082, 265] width 82 height 13
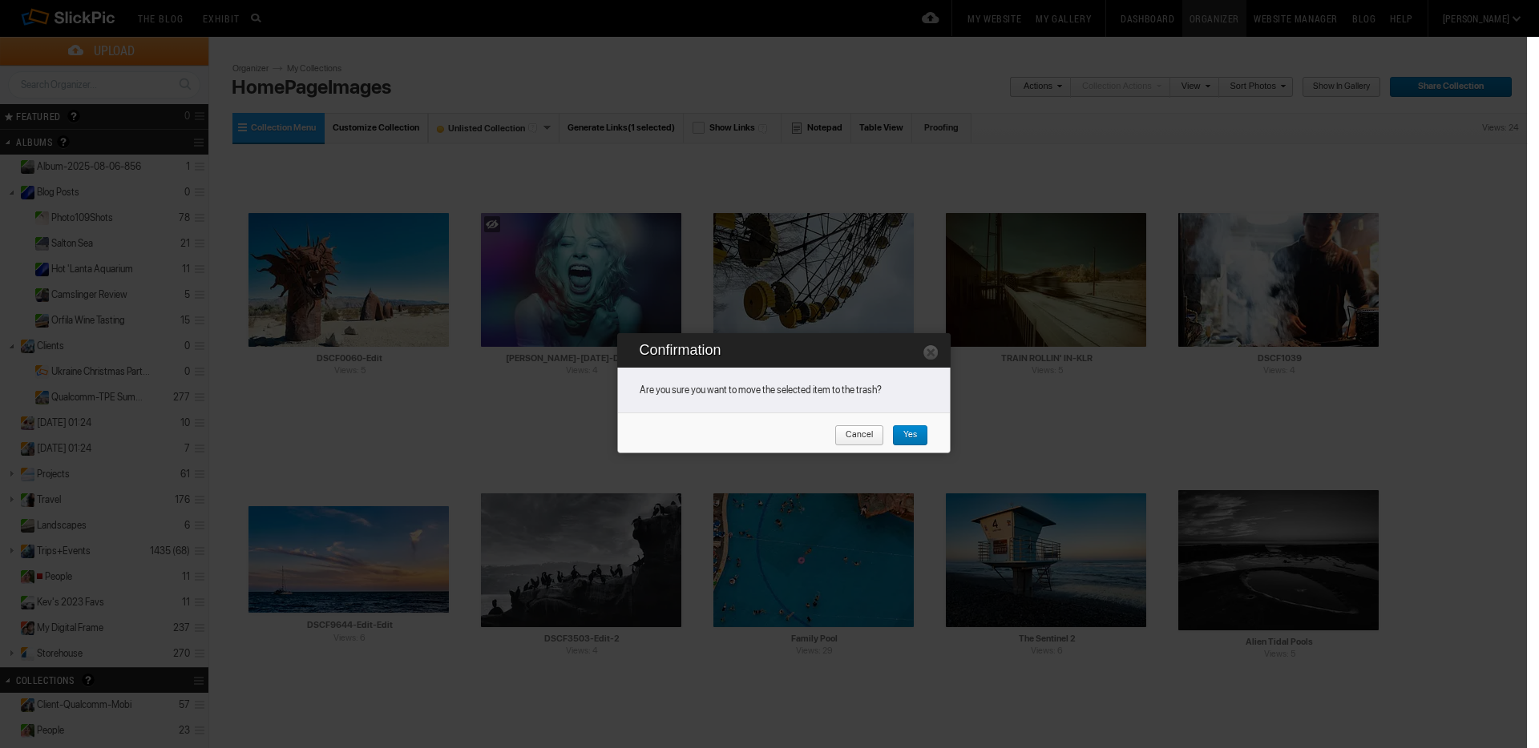
click at [901, 438] on span "Yes" at bounding box center [904, 435] width 25 height 21
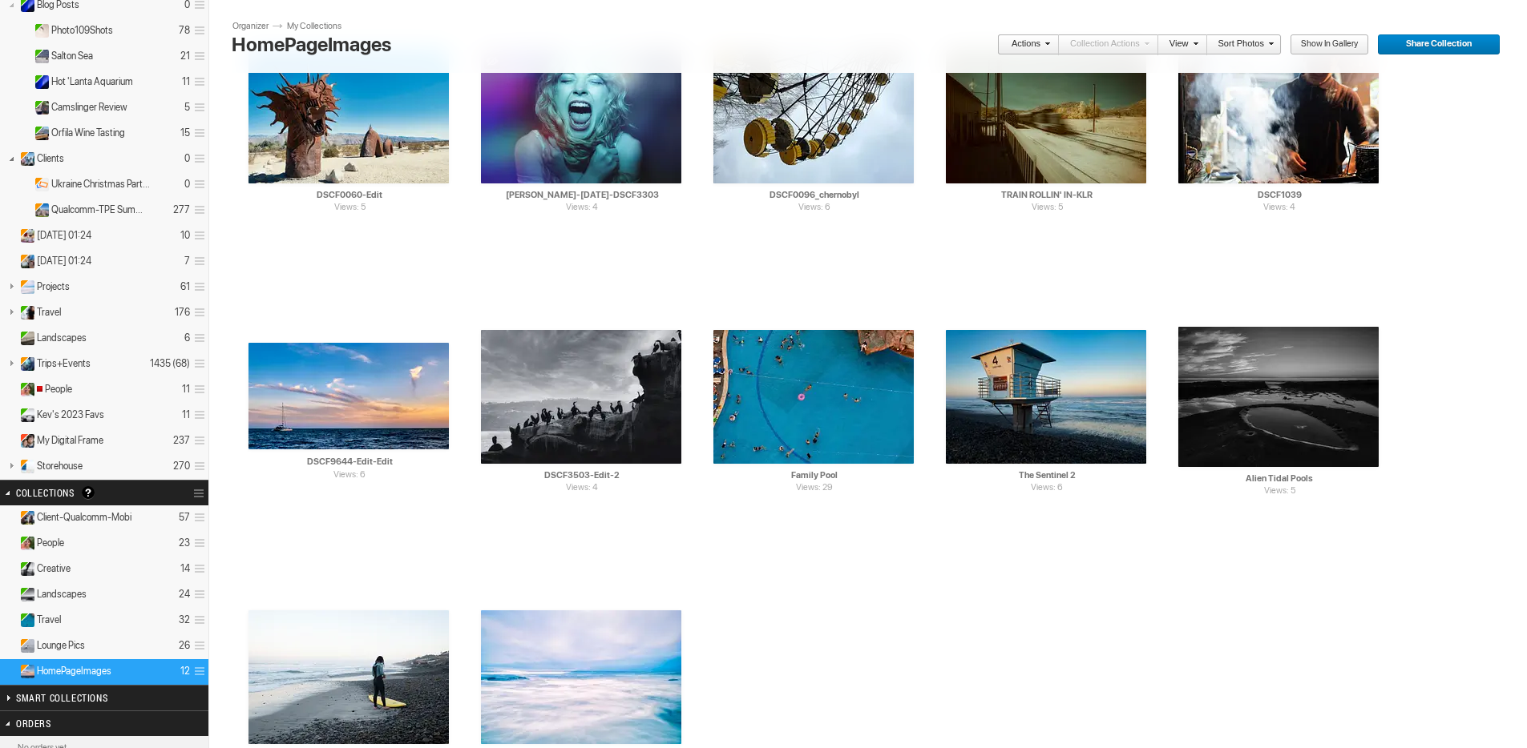
scroll to position [190, 0]
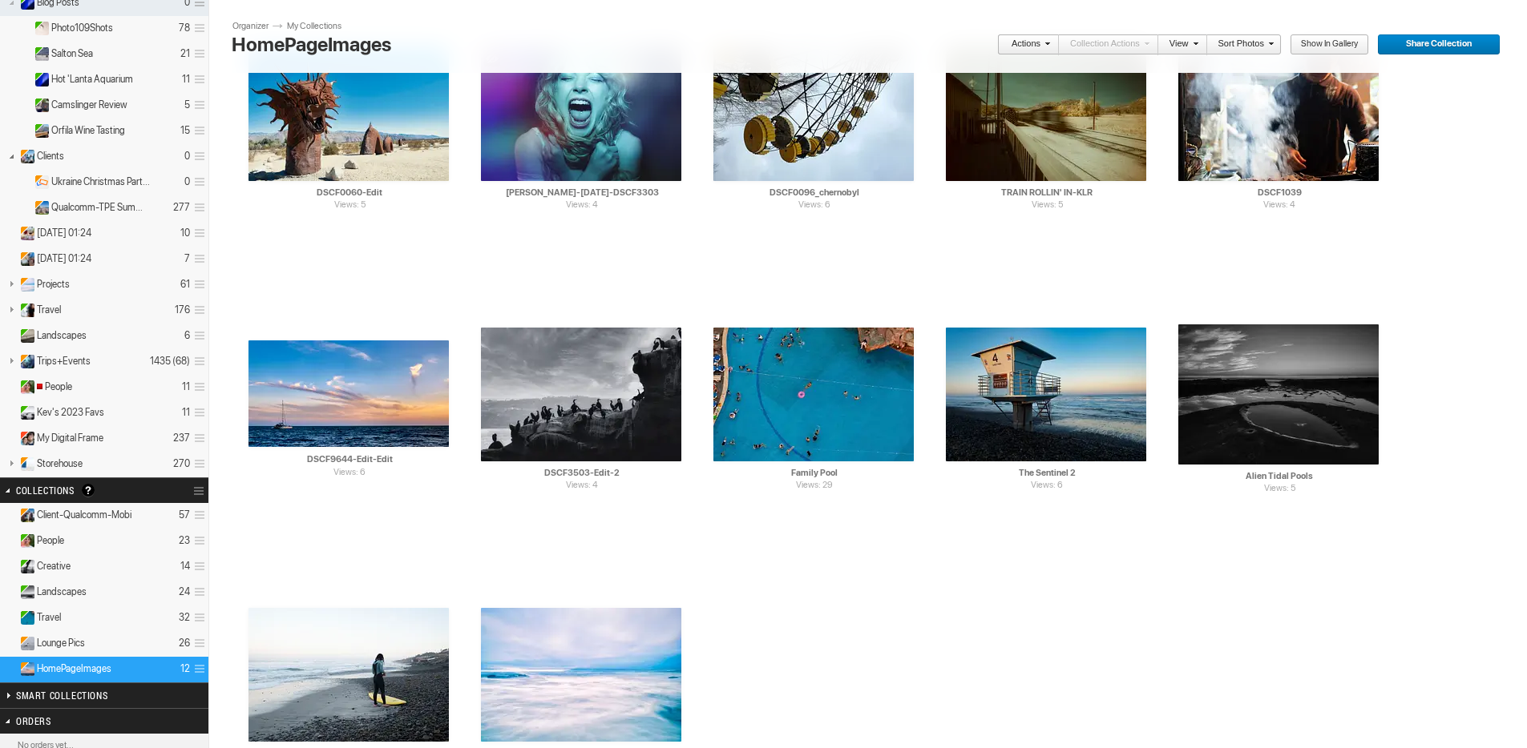
click at [99, 563] on details "Creative 14" at bounding box center [104, 568] width 208 height 26
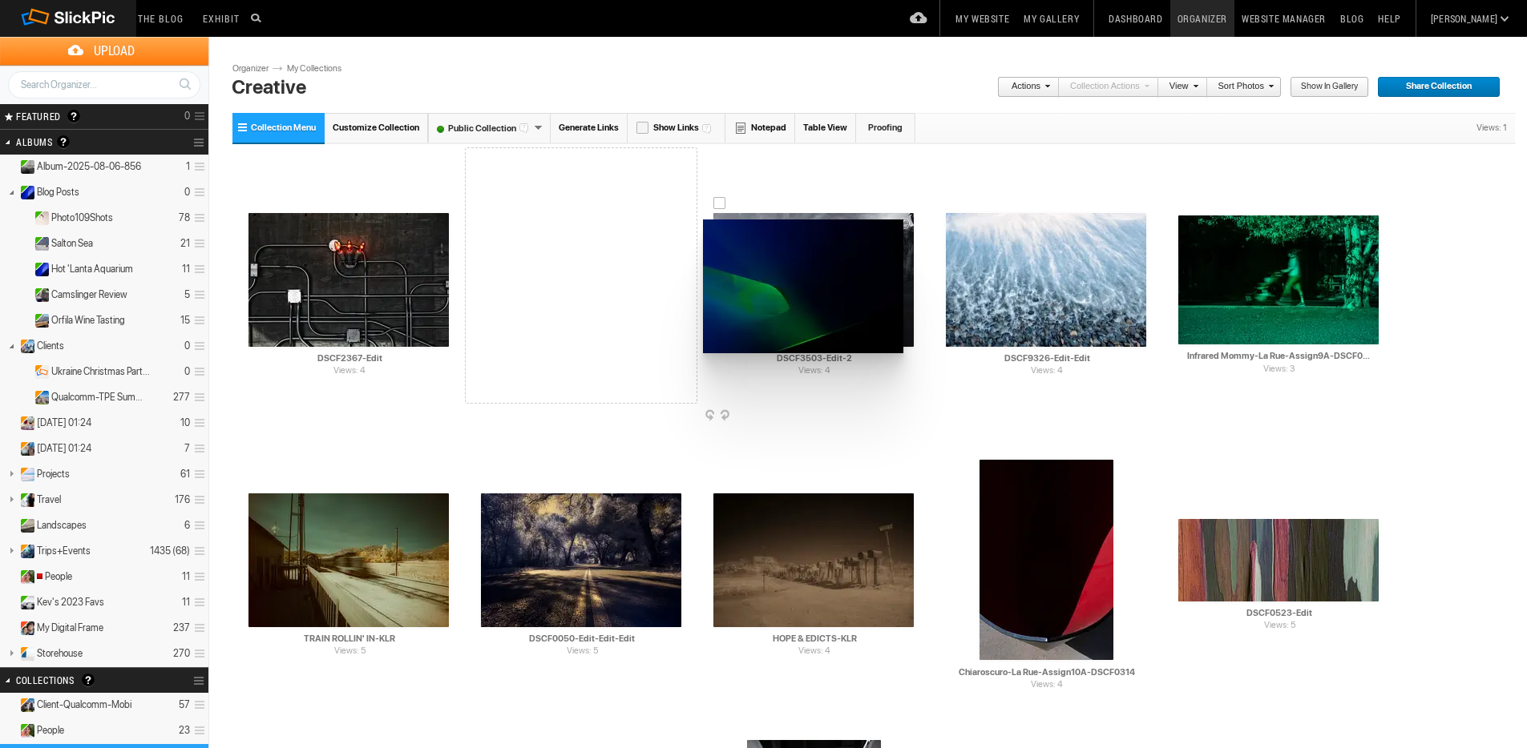
drag, startPoint x: 1029, startPoint y: 550, endPoint x: 713, endPoint y: 235, distance: 445.9
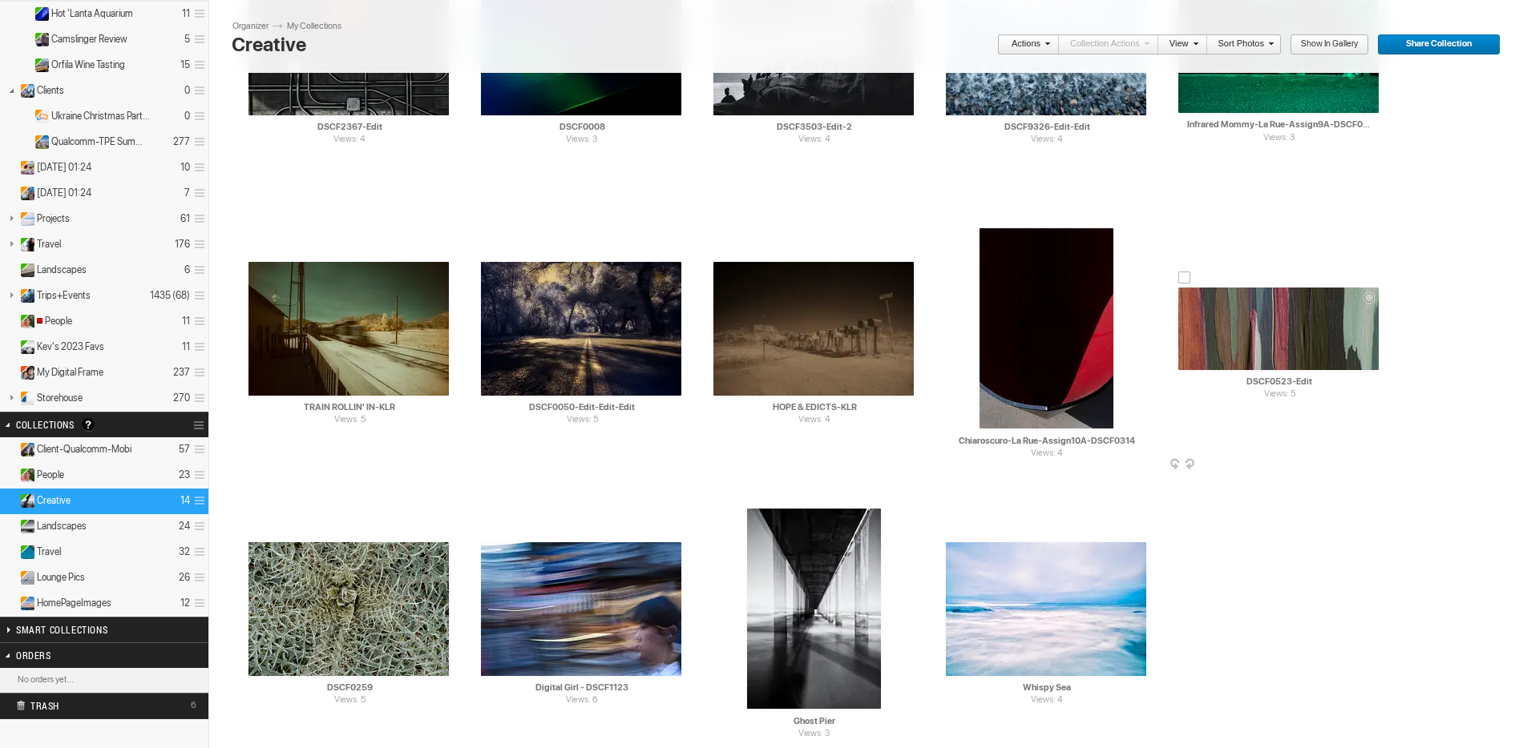
scroll to position [337, 0]
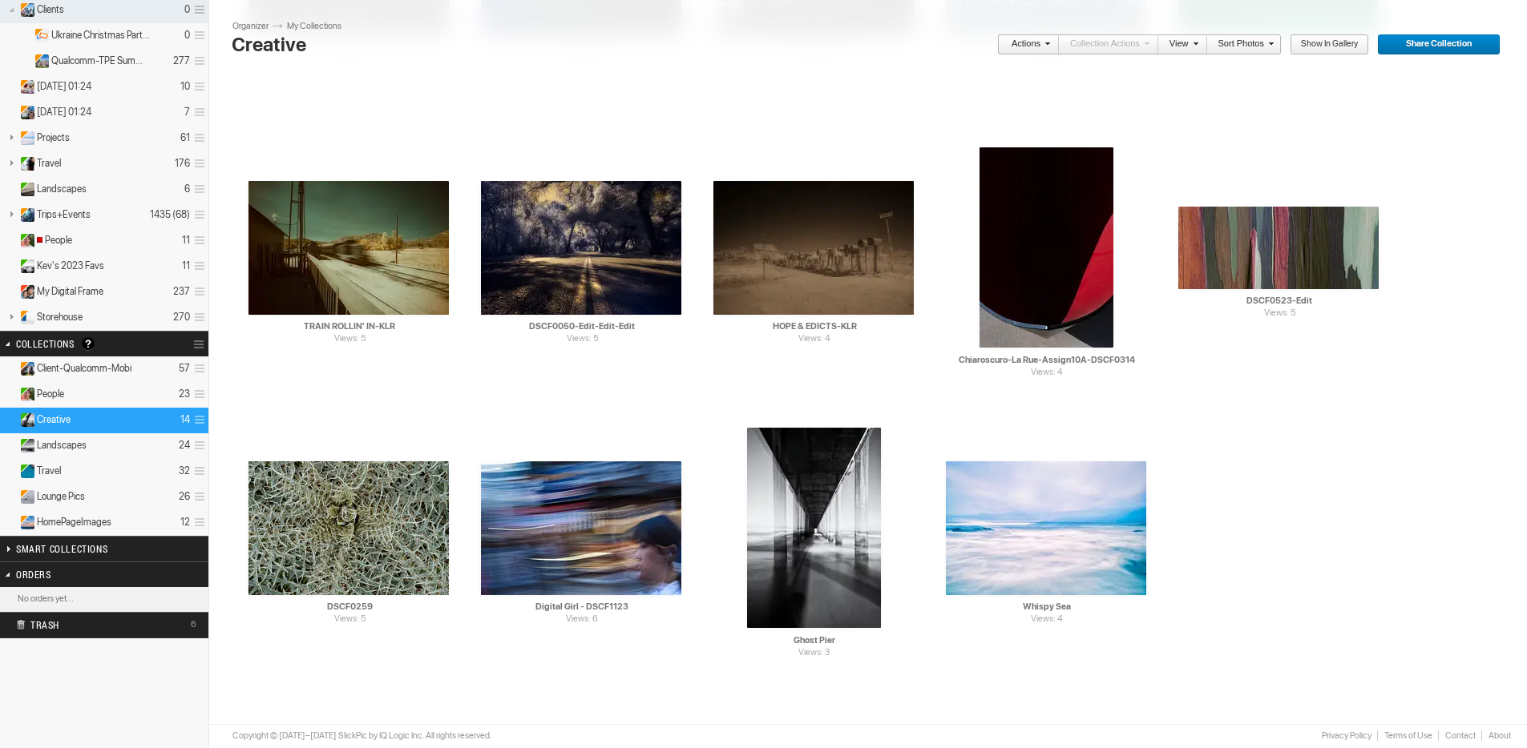
click at [57, 392] on span "People" at bounding box center [50, 394] width 27 height 13
